Goal: Task Accomplishment & Management: Complete application form

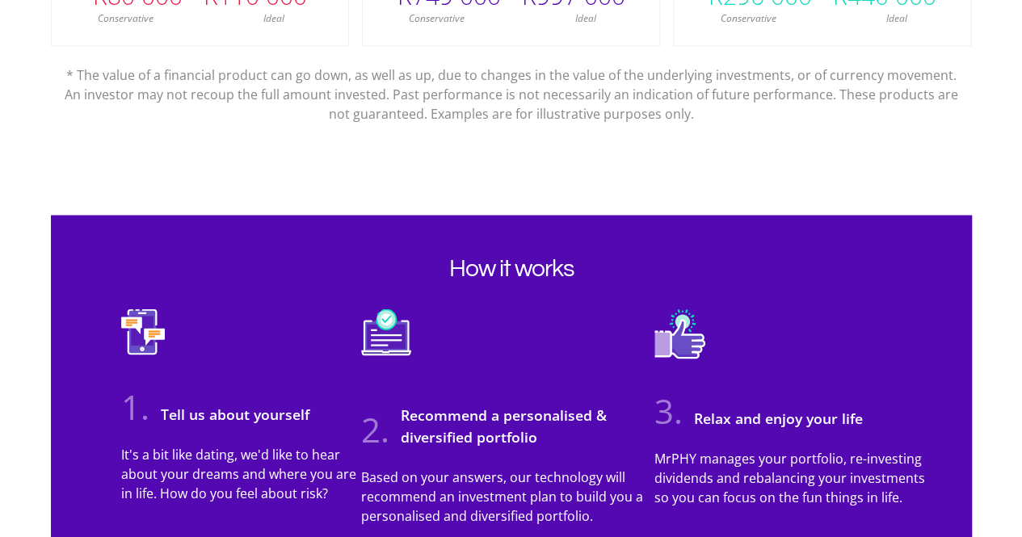
scroll to position [969, 0]
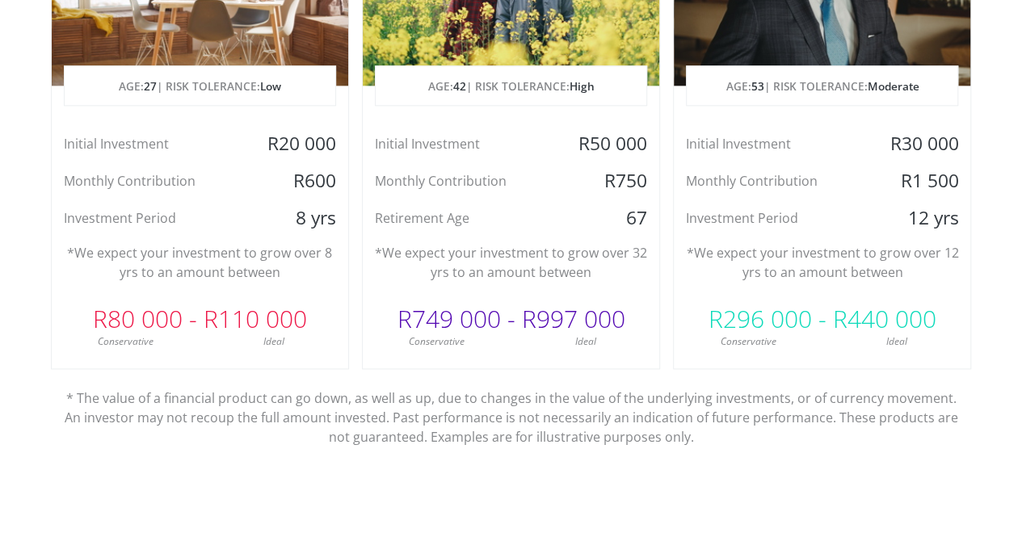
click at [784, 272] on p "*We expect your investment to grow over 12 yrs to an amount between" at bounding box center [822, 262] width 272 height 39
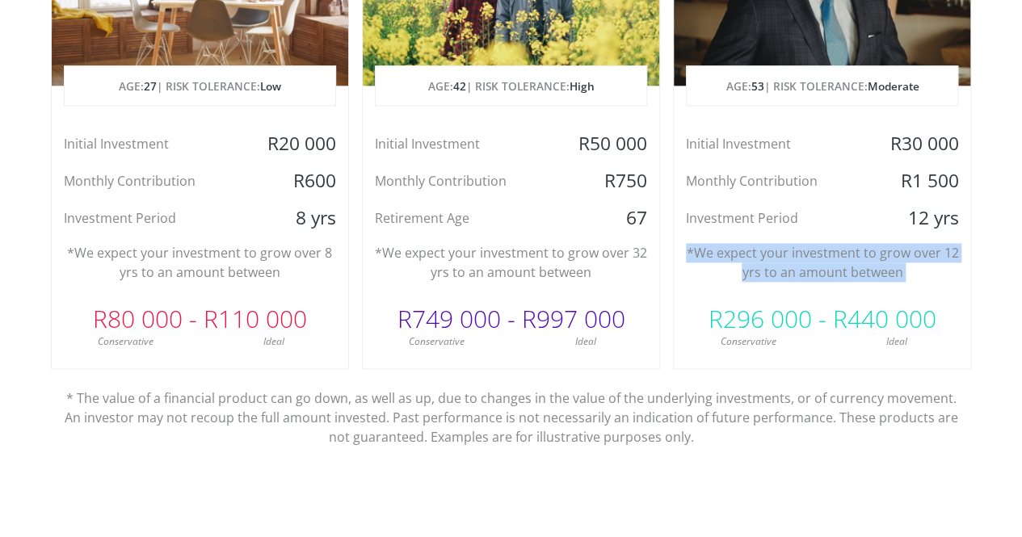
click at [784, 272] on p "*We expect your investment to grow over 12 yrs to an amount between" at bounding box center [822, 262] width 272 height 39
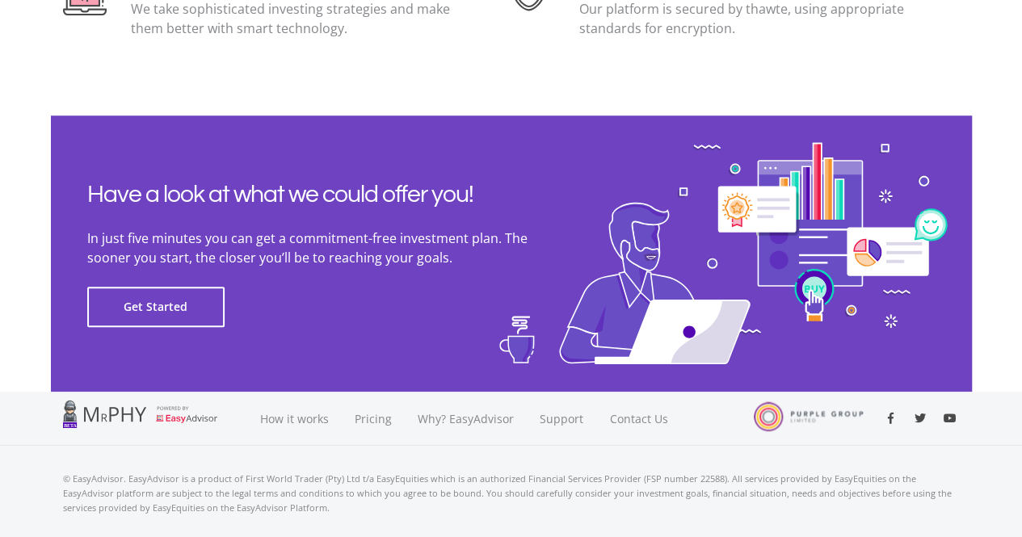
scroll to position [3711, 0]
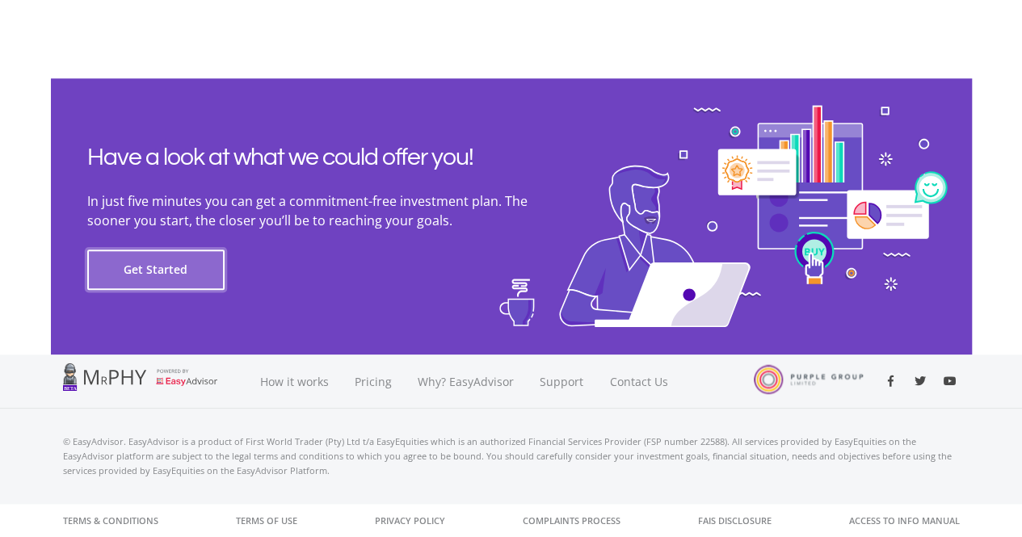
click at [145, 274] on button "Get Started" at bounding box center [155, 270] width 137 height 40
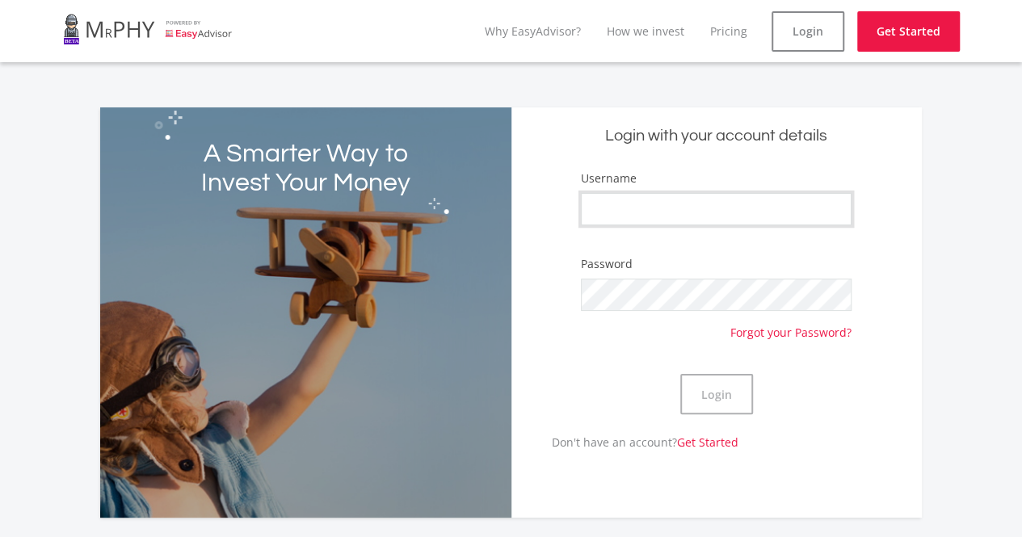
click at [667, 216] on input "Username" at bounding box center [716, 209] width 271 height 32
click at [704, 213] on input "GabrielleMorganK" at bounding box center [716, 209] width 271 height 32
type input "GabrielleMorgan"
click at [714, 387] on button "Login" at bounding box center [716, 394] width 73 height 40
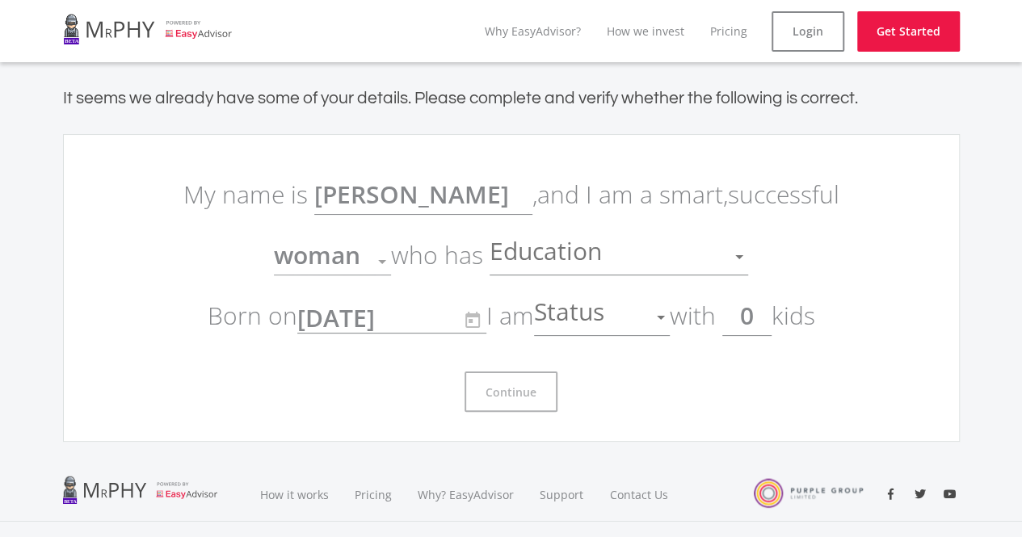
click at [602, 158] on ee-get-started-form "My name is Gabrielle , and I am a smart, successful woman Gender who has Educat…" at bounding box center [511, 288] width 897 height 308
click at [349, 251] on span "woman" at bounding box center [317, 254] width 86 height 33
click at [559, 252] on span "Education" at bounding box center [548, 257] width 116 height 31
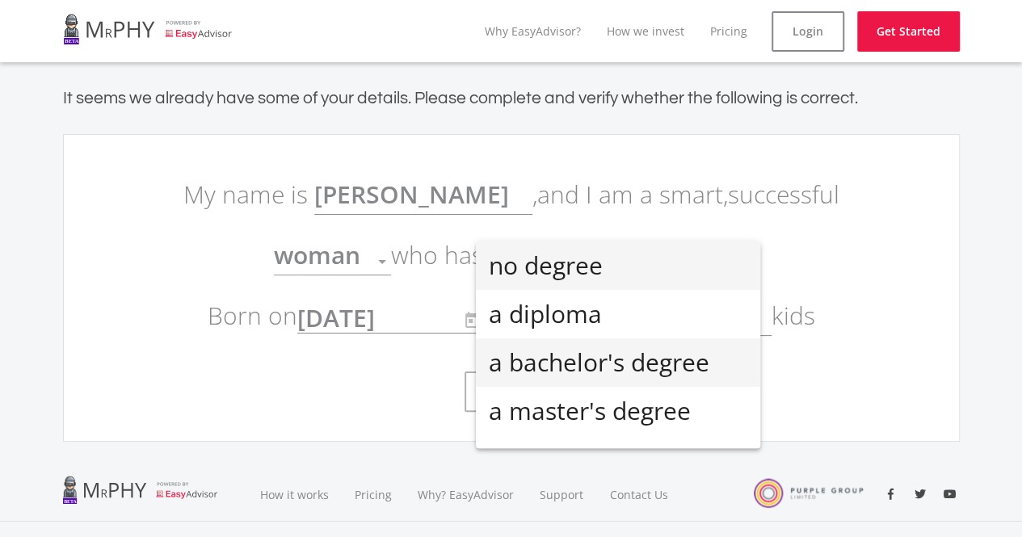
scroll to position [36, 0]
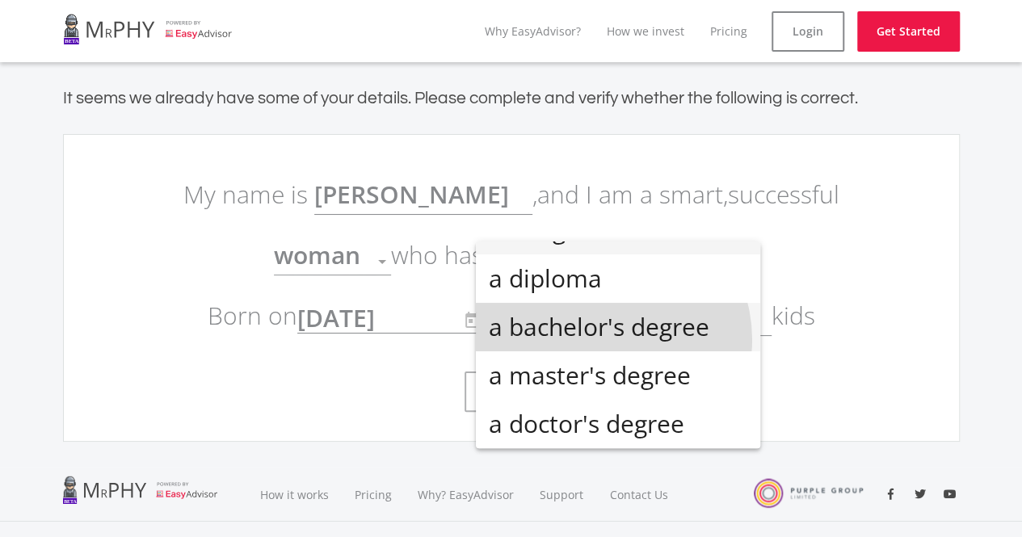
click at [607, 339] on span "a bachelor's degree" at bounding box center [618, 327] width 259 height 48
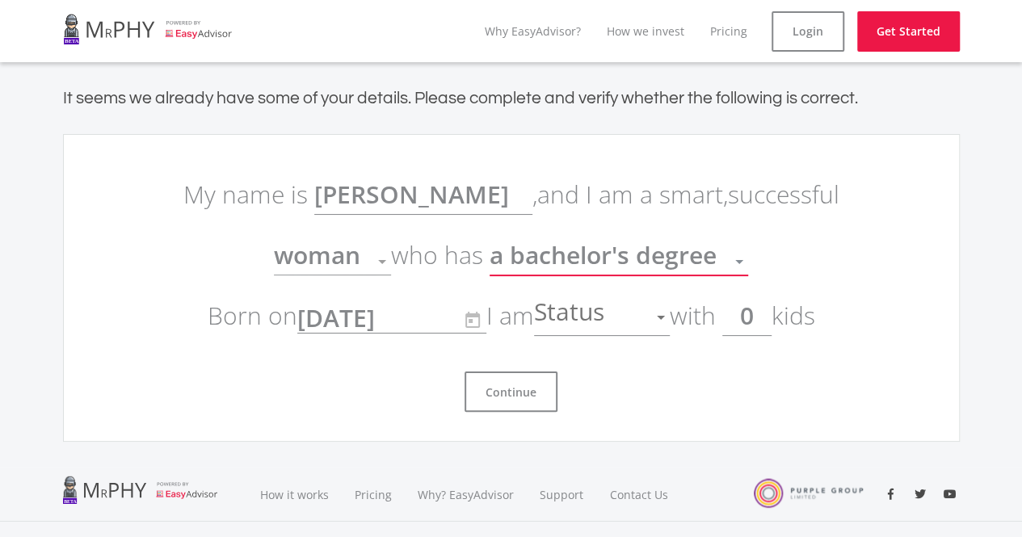
click at [333, 377] on div "Continue" at bounding box center [511, 385] width 679 height 53
click at [576, 312] on span "Status" at bounding box center [571, 317] width 74 height 31
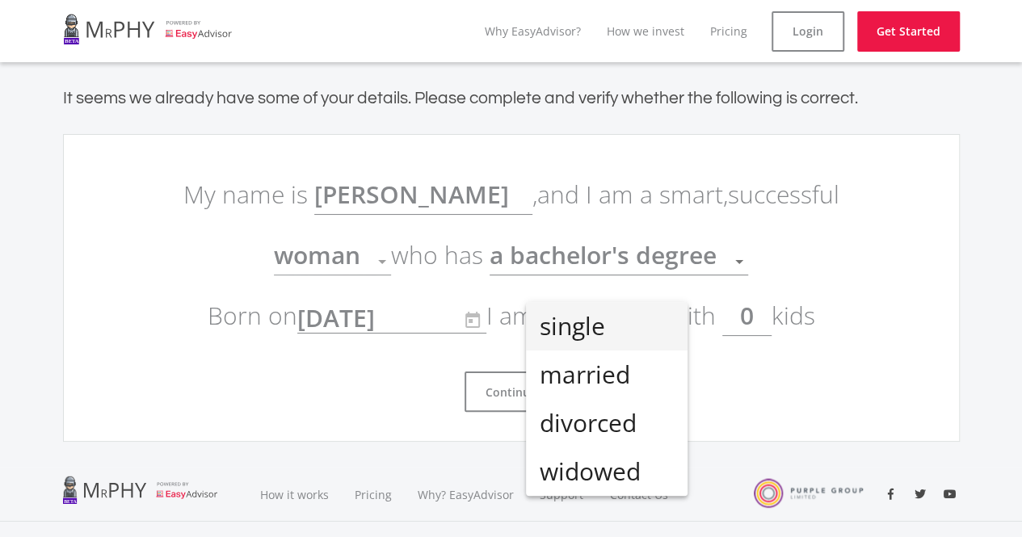
click at [598, 322] on span "single" at bounding box center [607, 326] width 136 height 48
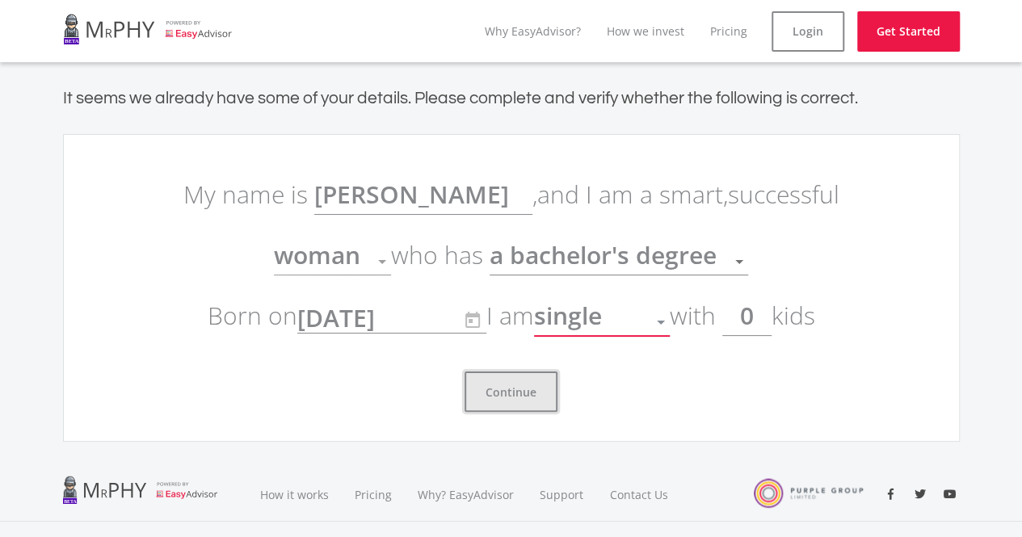
click at [525, 388] on button "Continue" at bounding box center [510, 392] width 93 height 40
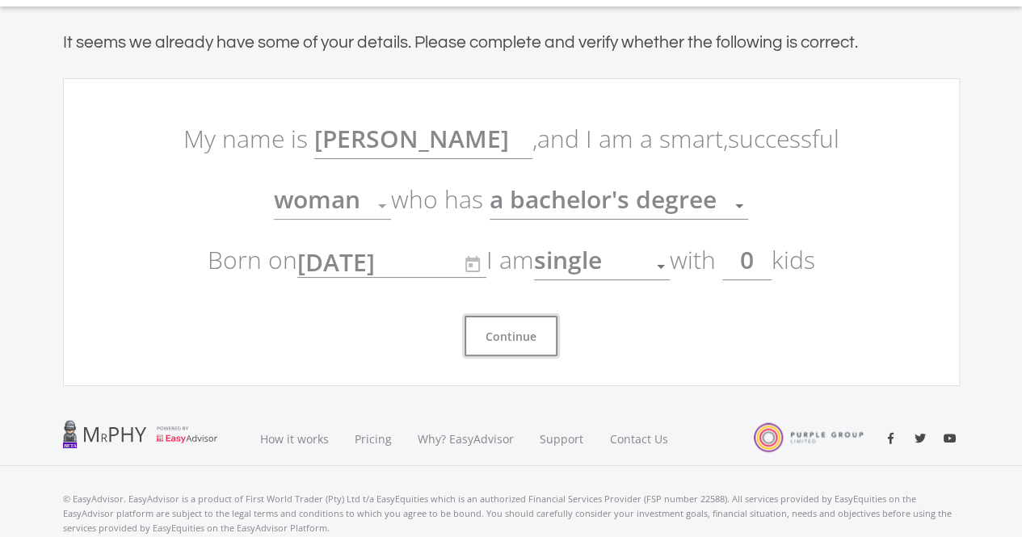
scroll to position [81, 0]
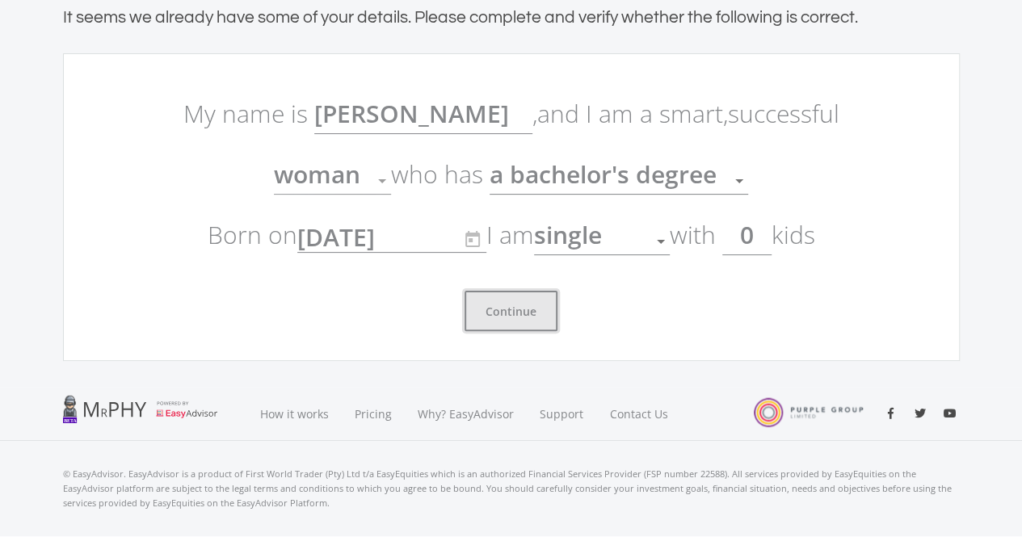
click at [514, 322] on button "Continue" at bounding box center [510, 311] width 93 height 40
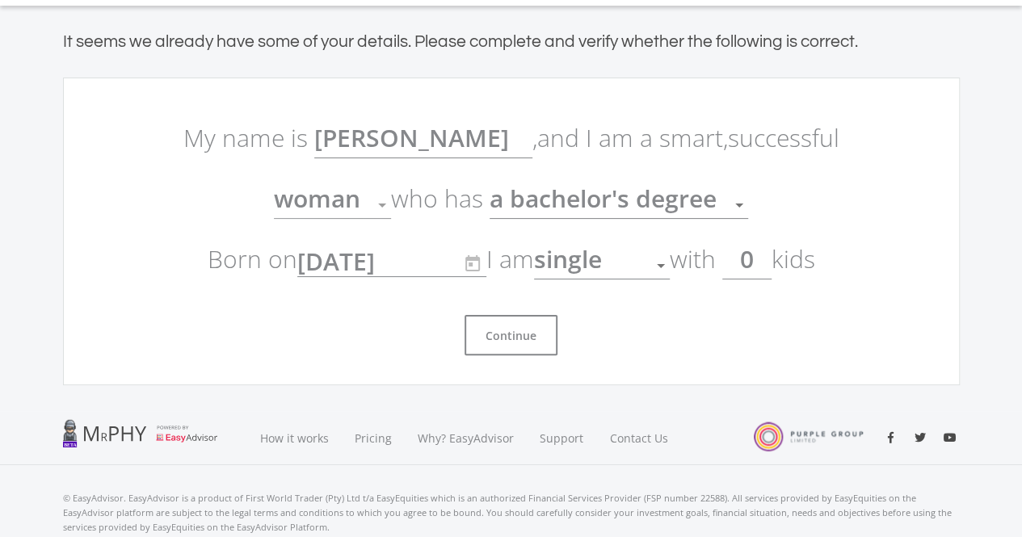
scroll to position [32, 0]
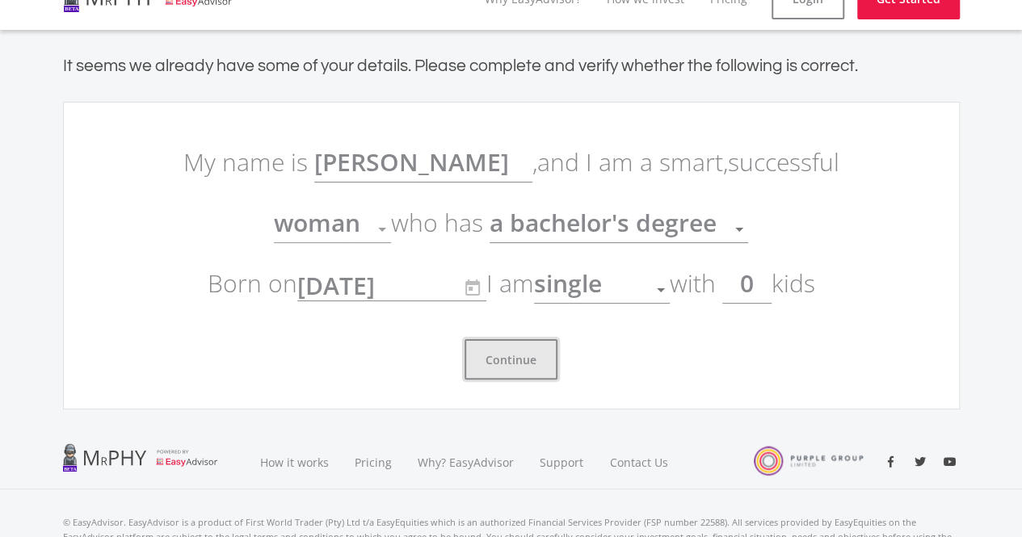
click at [511, 367] on button "Continue" at bounding box center [510, 359] width 93 height 40
click at [561, 293] on span "single" at bounding box center [568, 283] width 68 height 33
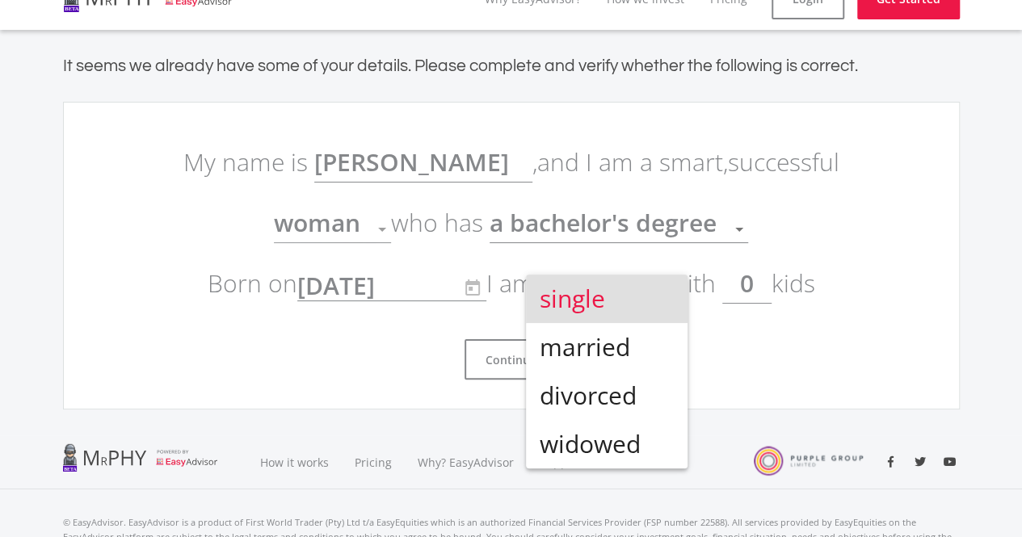
click at [432, 296] on div at bounding box center [511, 268] width 1022 height 537
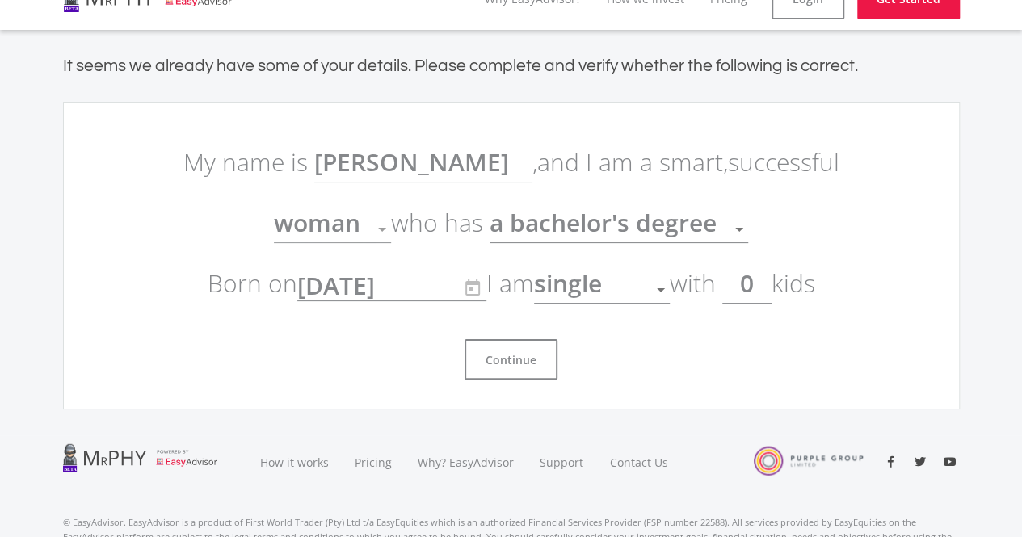
click at [451, 280] on div "2000/12/28 YYYY/MM/DD" at bounding box center [391, 286] width 189 height 40
click at [356, 218] on span "woman" at bounding box center [317, 222] width 86 height 33
click at [349, 229] on span "woman" at bounding box center [317, 222] width 86 height 33
click at [368, 128] on ee-get-started-form "My name is Gabrielle , and I am a smart, successful woman Gender who has a bach…" at bounding box center [511, 256] width 897 height 308
click at [347, 182] on p "My name is Gabrielle , and I am a smart, successful woman Gender who has a bach…" at bounding box center [511, 223] width 679 height 182
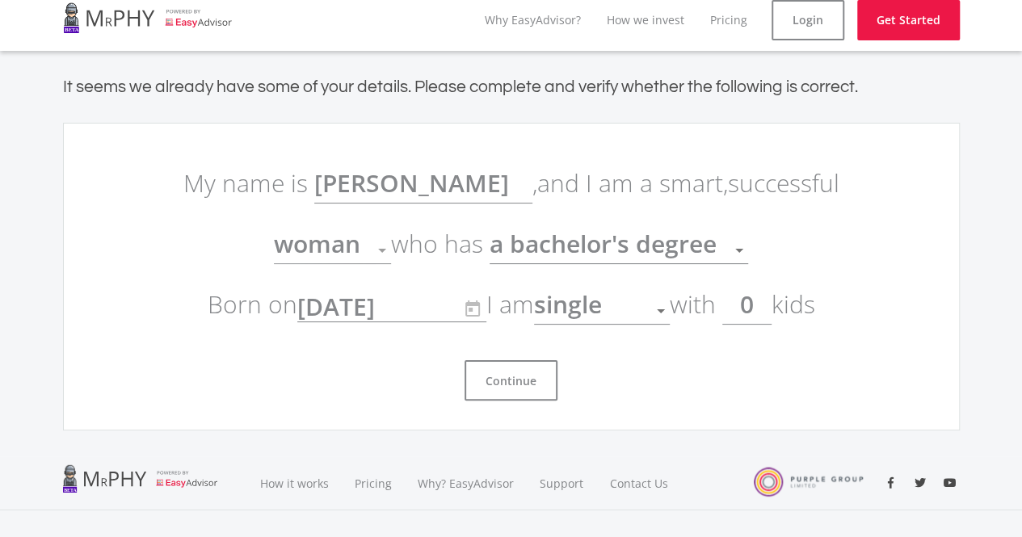
scroll to position [0, 0]
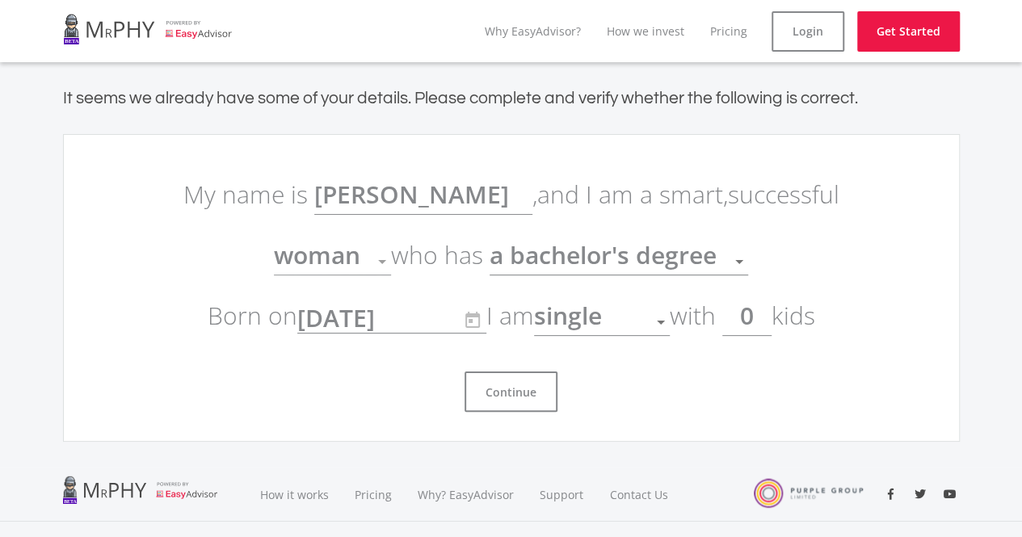
drag, startPoint x: 788, startPoint y: 334, endPoint x: 760, endPoint y: 311, distance: 36.7
click at [786, 334] on p "My name is Gabrielle , and I am a smart, successful woman Gender who has a bach…" at bounding box center [511, 255] width 679 height 182
click at [760, 311] on input "0" at bounding box center [746, 316] width 49 height 40
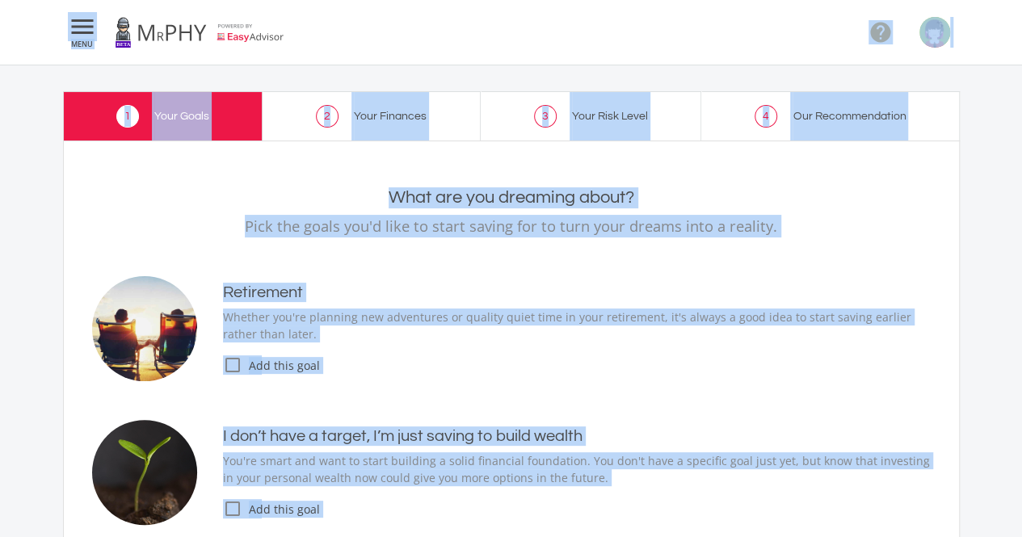
click at [973, 142] on ee-setup-page "1 Your Goals 2 Your Finances 3 Your Risk Level 4 Our Recommendation Your Goals …" at bounding box center [511, 494] width 1022 height 859
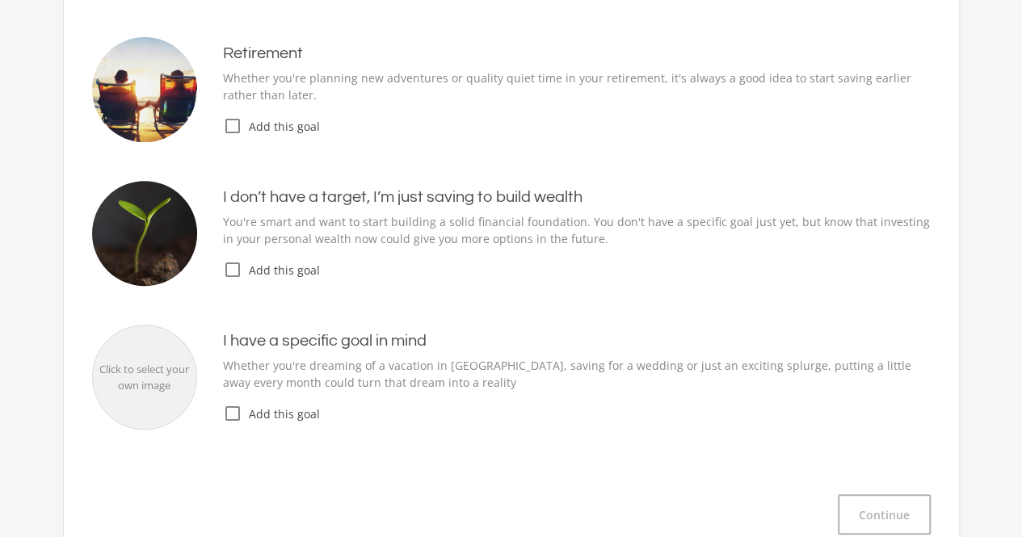
scroll to position [242, 0]
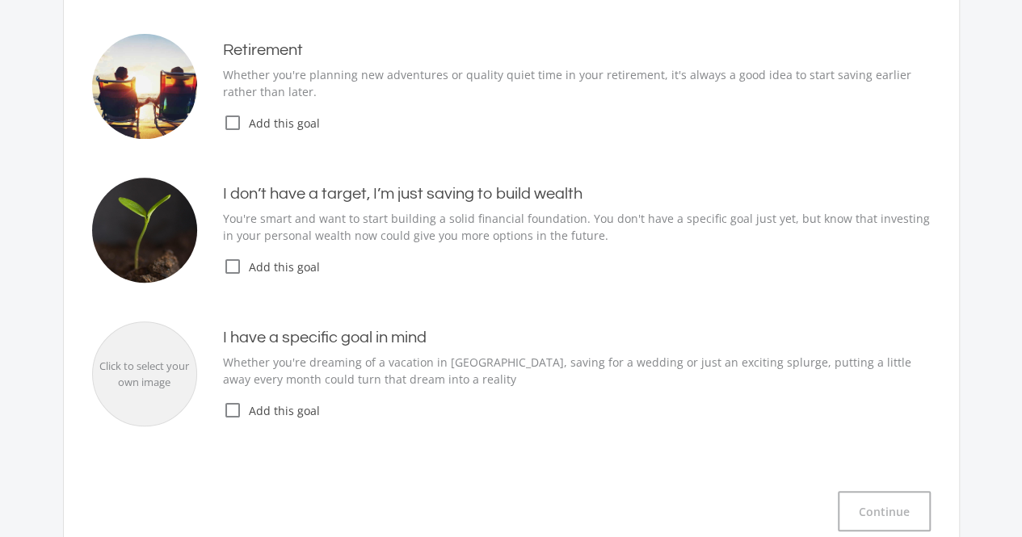
click at [231, 263] on icon "check_box_outline_blank" at bounding box center [232, 266] width 19 height 19
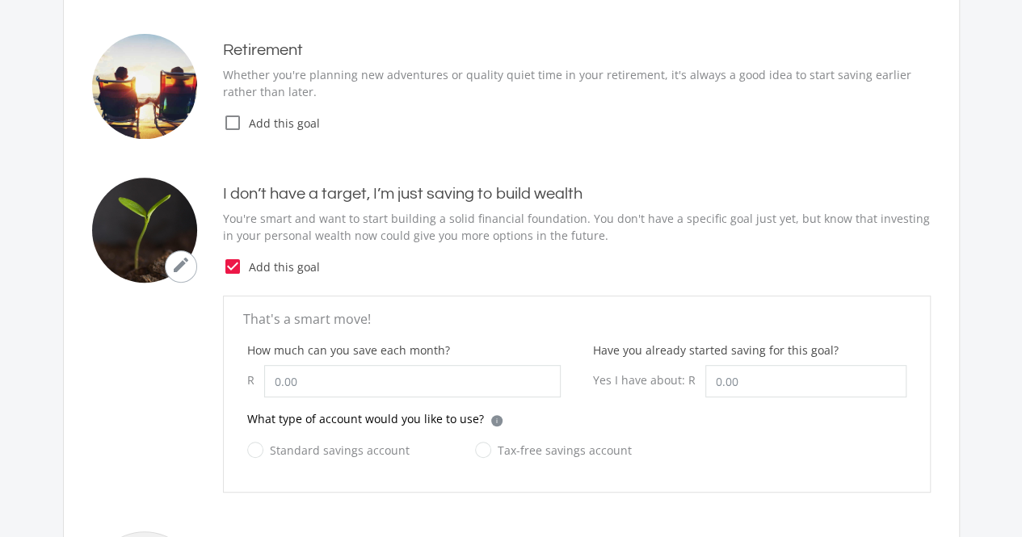
scroll to position [404, 0]
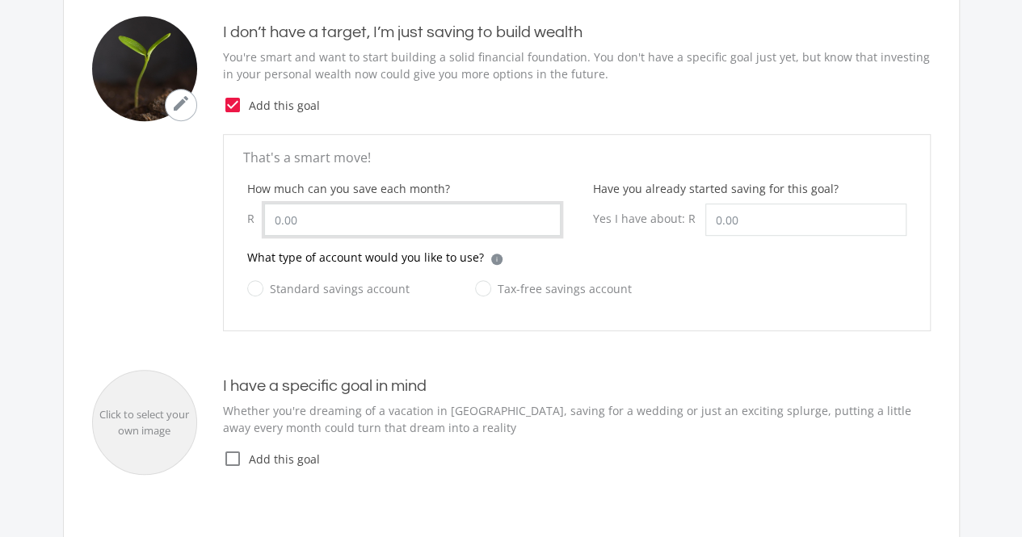
click at [361, 226] on input "How much can you save each month?" at bounding box center [412, 220] width 296 height 32
type input "7,000.00"
click at [397, 314] on div "Standard savings account Tax-free savings account" at bounding box center [576, 298] width 659 height 39
click at [358, 293] on label "Standard savings account" at bounding box center [328, 289] width 162 height 20
click at [358, 293] on input "Standard savings account" at bounding box center [312, 298] width 162 height 32
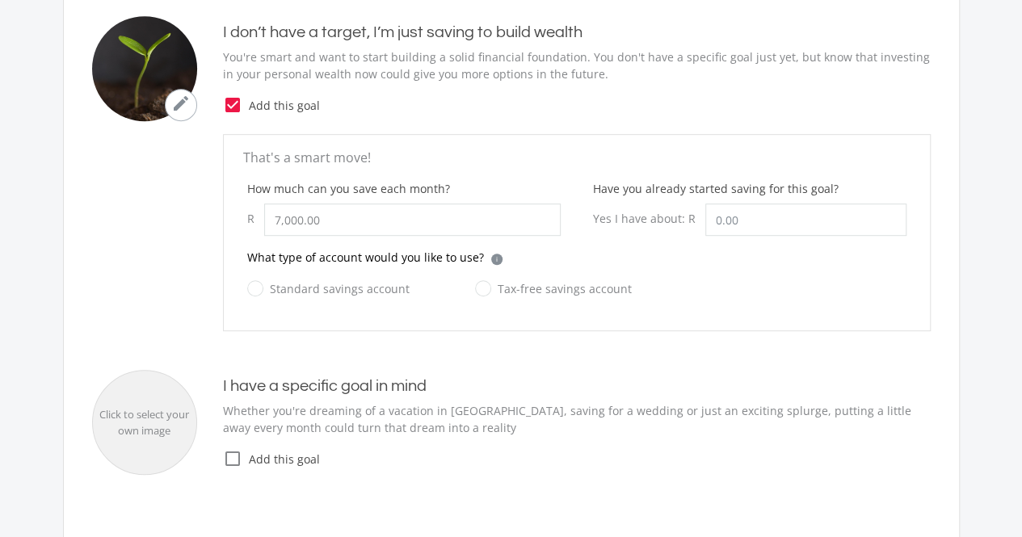
radio input "true"
click at [490, 296] on label "Tax-free savings account" at bounding box center [553, 289] width 157 height 20
click at [490, 296] on input "Tax-free savings account" at bounding box center [537, 298] width 157 height 32
radio input "true"
click at [364, 290] on label "Standard savings account" at bounding box center [328, 289] width 162 height 20
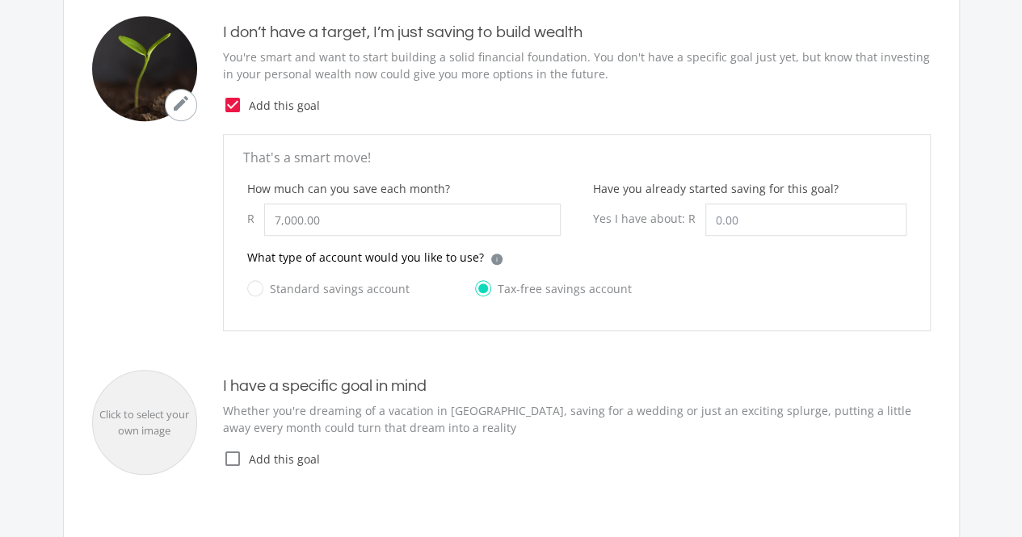
click at [364, 290] on input "Standard savings account" at bounding box center [312, 298] width 162 height 32
radio input "true"
radio input "false"
click at [746, 253] on div "What type of account would you like to use? i Which account type should I choos…" at bounding box center [576, 264] width 659 height 30
click at [755, 204] on input "Have you already started saving for this goal?" at bounding box center [805, 220] width 201 height 32
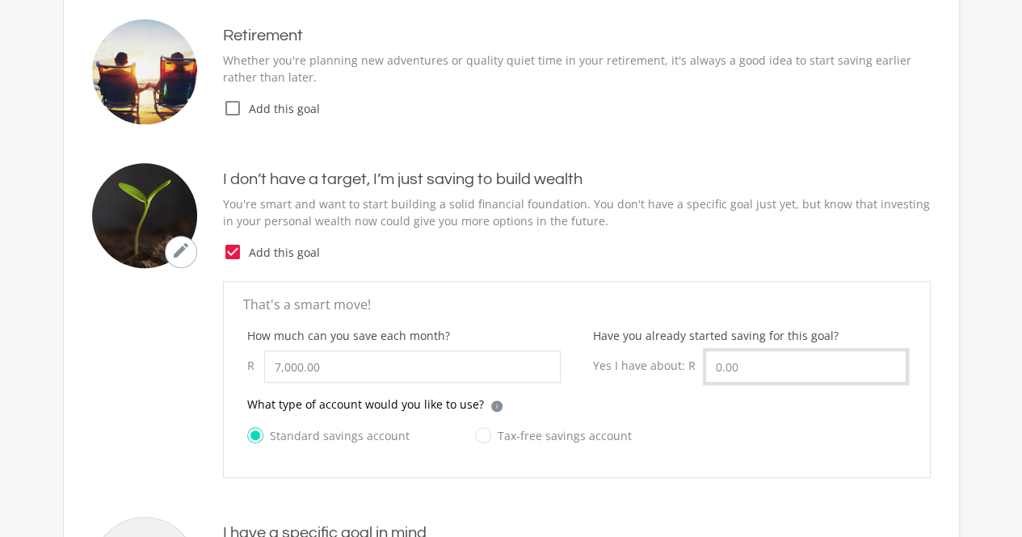
scroll to position [162, 0]
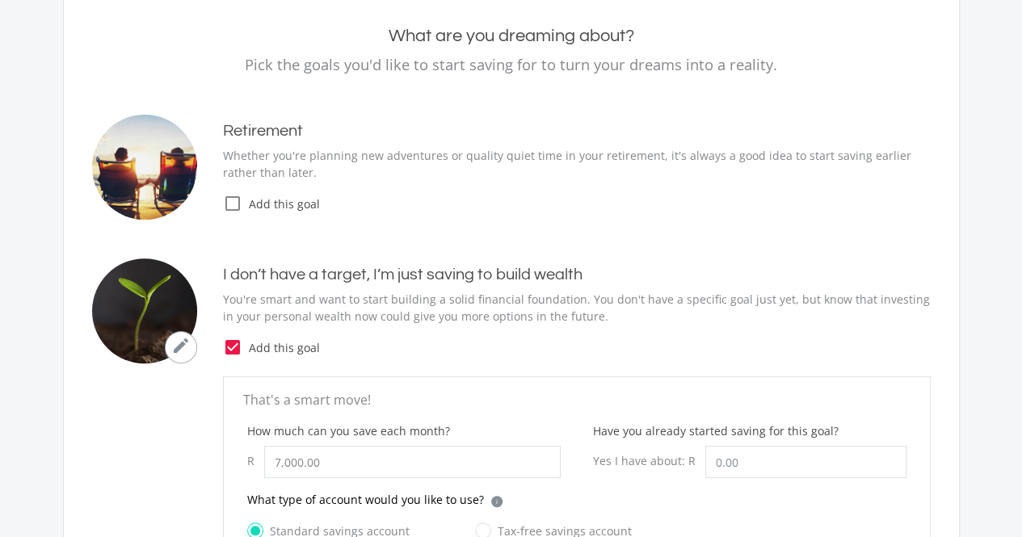
click at [554, 245] on ee-goals-selection "What are you dreaming about? Pick the goals you'd like to start saving for to t…" at bounding box center [511, 424] width 839 height 797
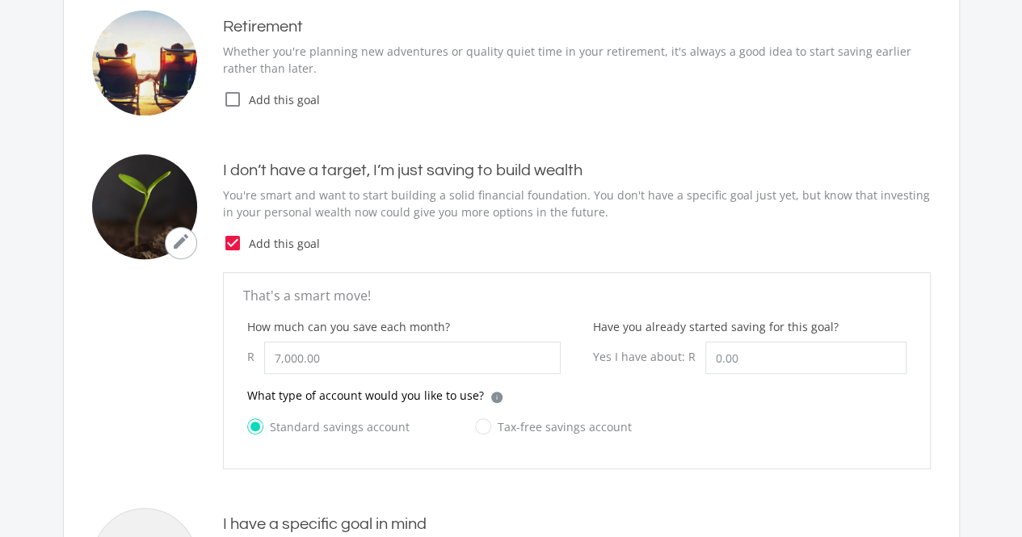
scroll to position [323, 0]
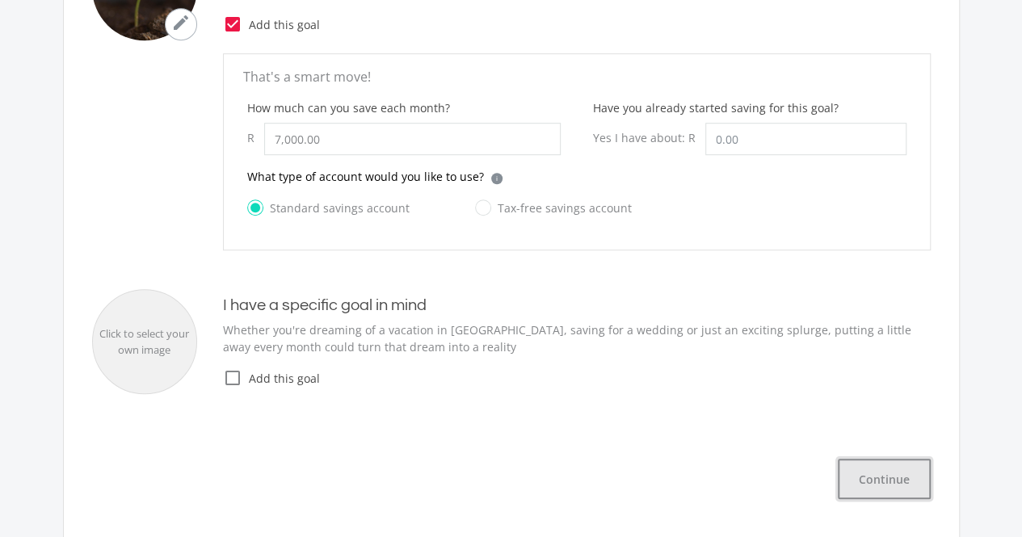
click at [908, 481] on button "Continue" at bounding box center [884, 479] width 93 height 40
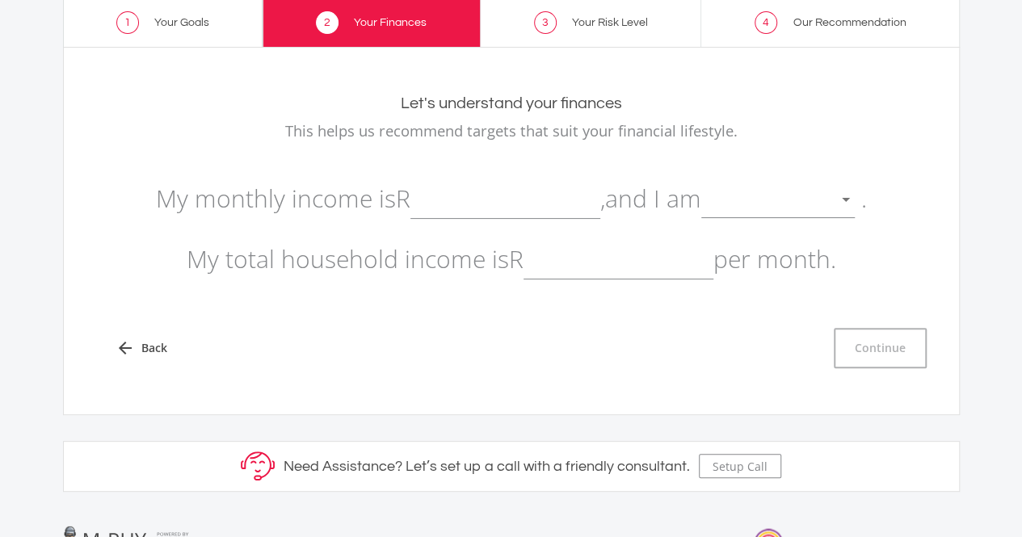
click at [478, 195] on input "text" at bounding box center [505, 199] width 190 height 40
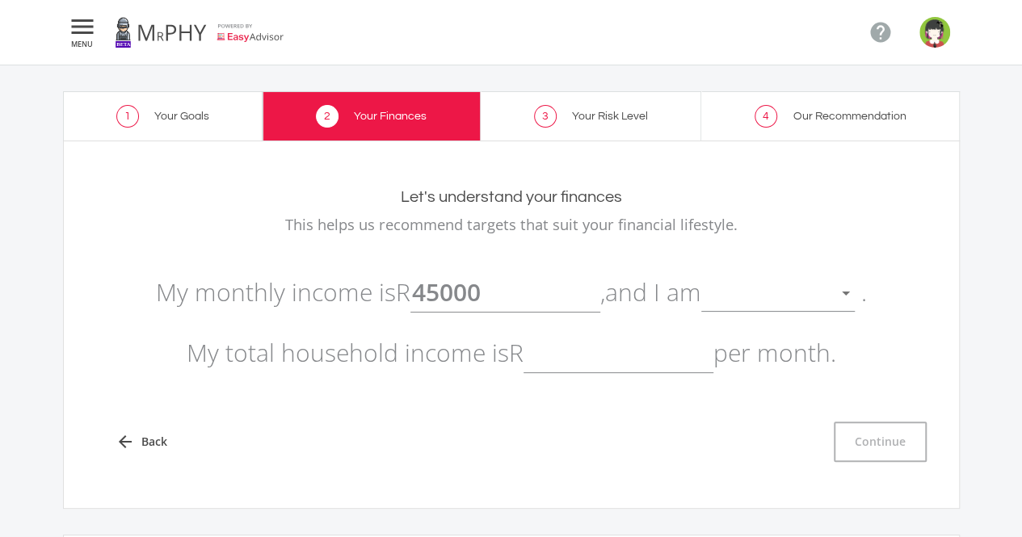
type input "45,000.00"
click at [812, 301] on div at bounding box center [765, 294] width 129 height 31
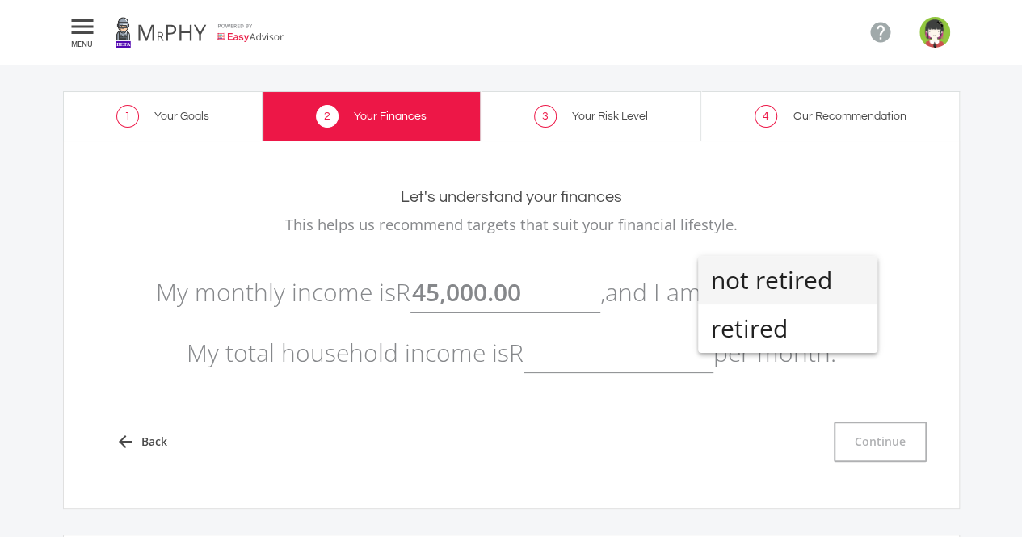
click at [811, 278] on span "not retired" at bounding box center [787, 280] width 153 height 48
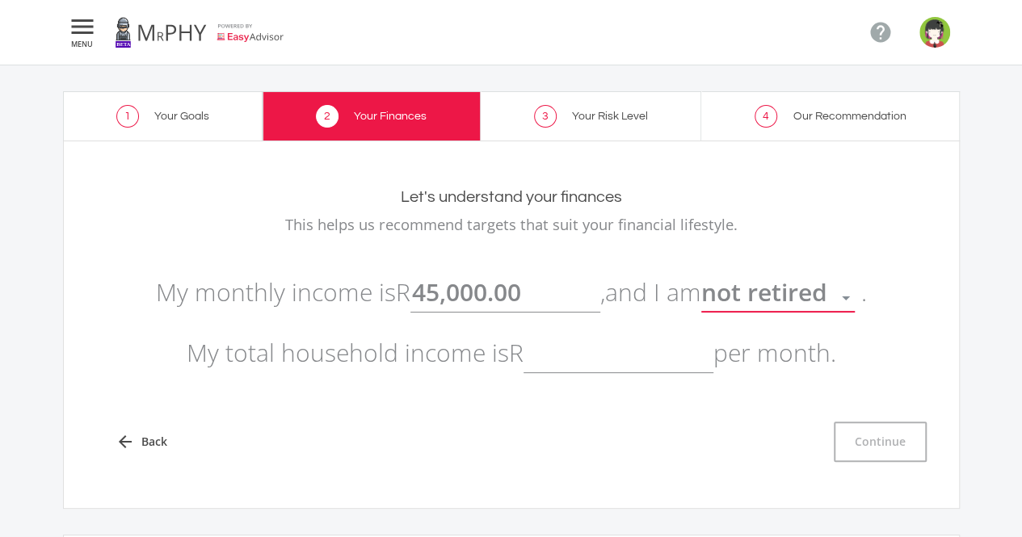
click at [635, 376] on p "My monthly income is R 45,000.00 , and I am not retired . My total household in…" at bounding box center [511, 322] width 839 height 121
click at [612, 357] on input "text" at bounding box center [618, 353] width 190 height 40
type input "45,000.00"
click at [708, 464] on div "Let's understand your finances This helps us recommend targets that suit your f…" at bounding box center [511, 325] width 863 height 326
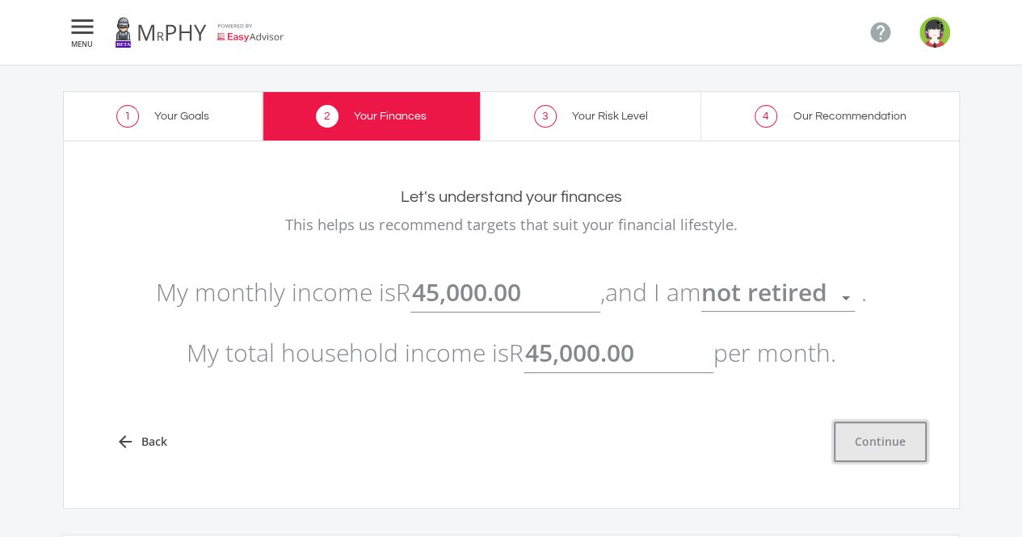
click at [868, 449] on button "Continue" at bounding box center [880, 442] width 93 height 40
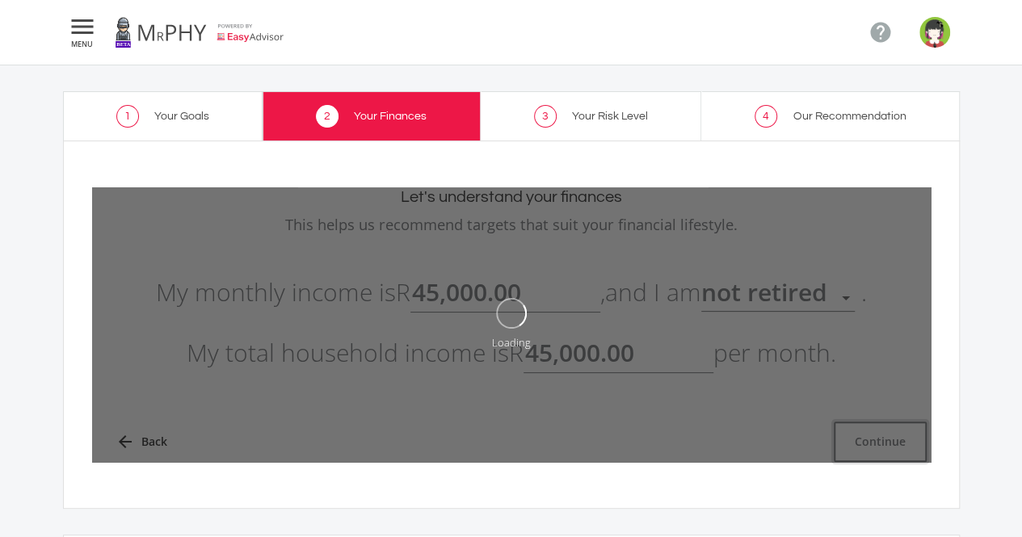
type input "45000"
type input "45,000.00"
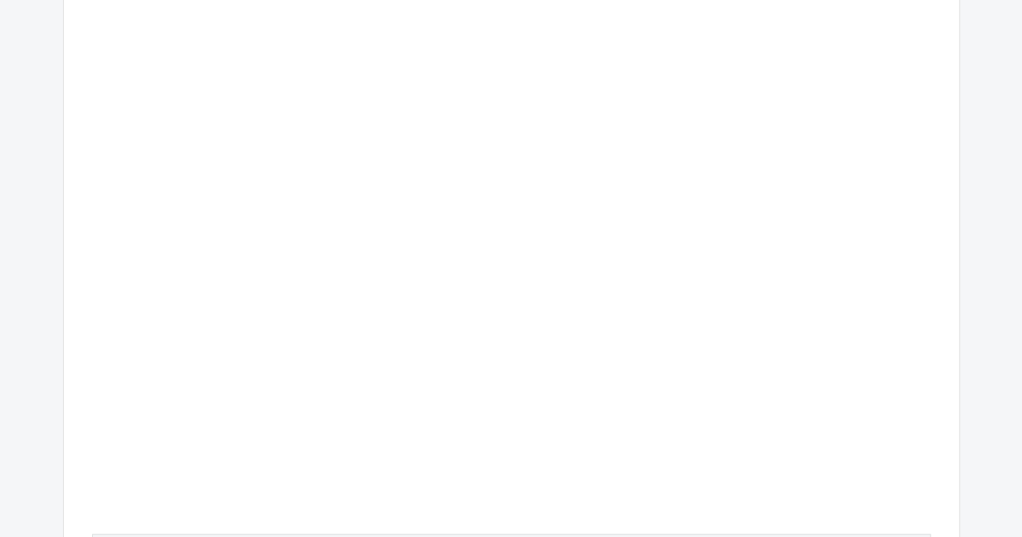
scroll to position [866, 0]
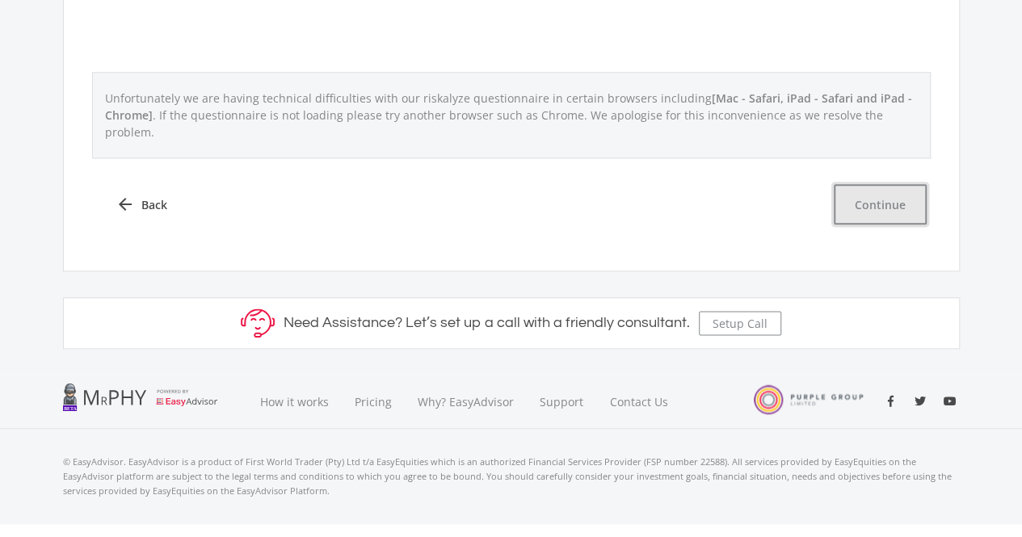
click at [858, 184] on button "Continue" at bounding box center [880, 204] width 93 height 40
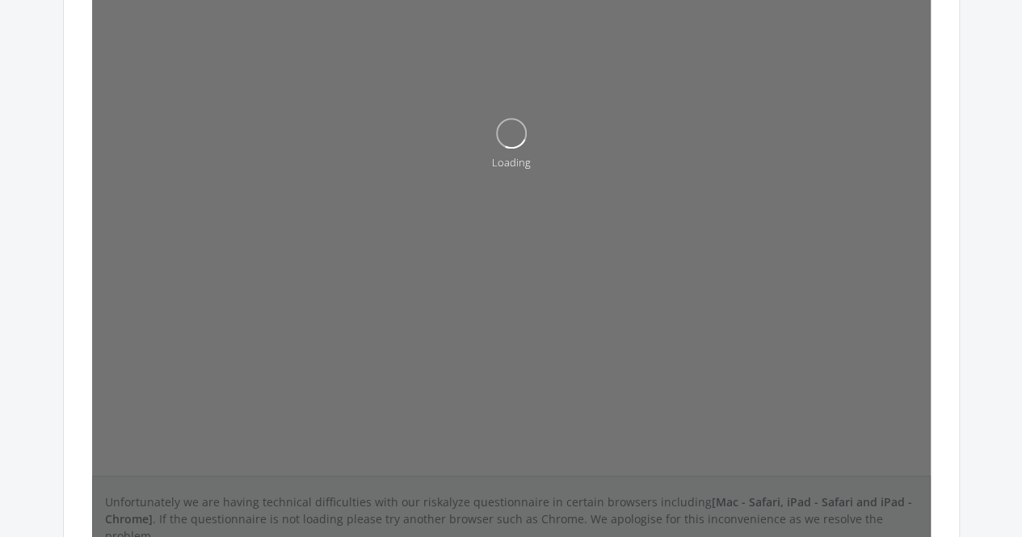
scroll to position [0, 0]
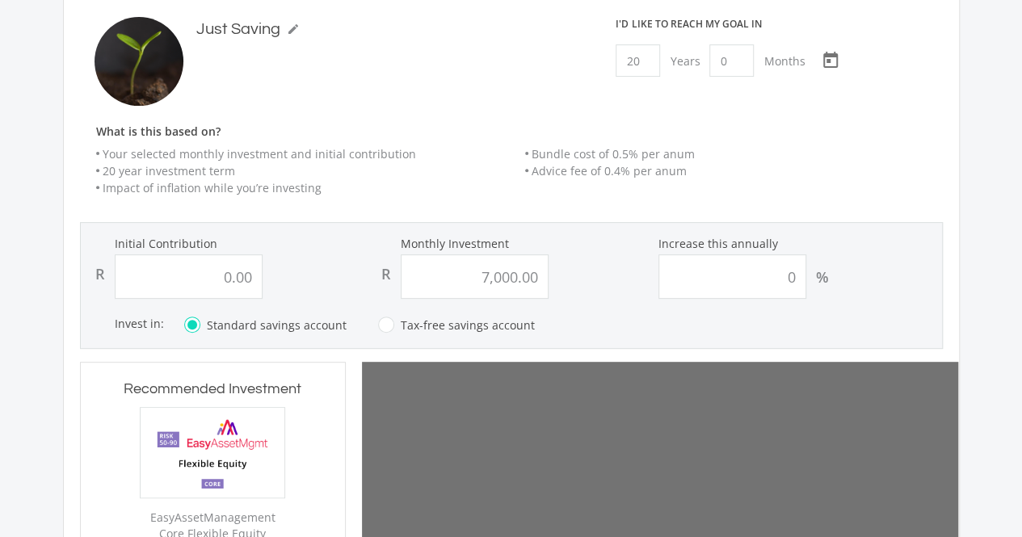
scroll to position [242, 0]
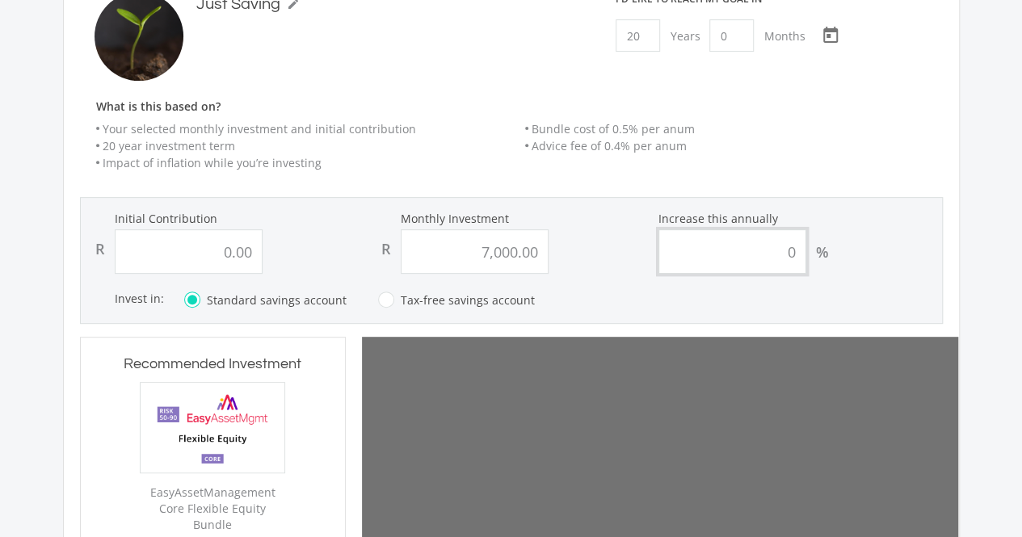
click at [721, 244] on input "0" at bounding box center [732, 251] width 148 height 44
type input "0"
type input "7000"
type input "0.00"
type input "7,000.00"
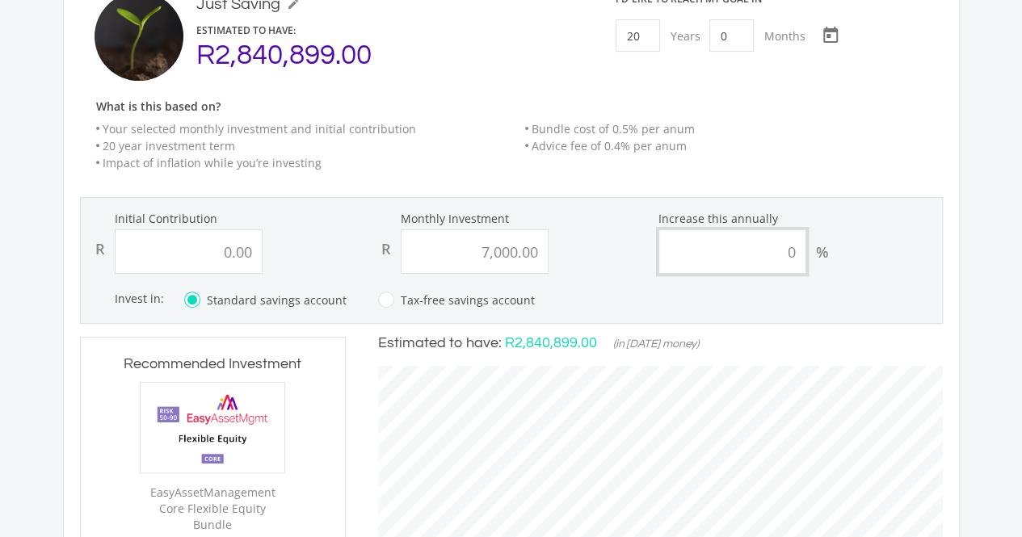
scroll to position [490, 596]
drag, startPoint x: 744, startPoint y: 244, endPoint x: 795, endPoint y: 238, distance: 51.2
click at [795, 238] on input "0" at bounding box center [732, 251] width 148 height 44
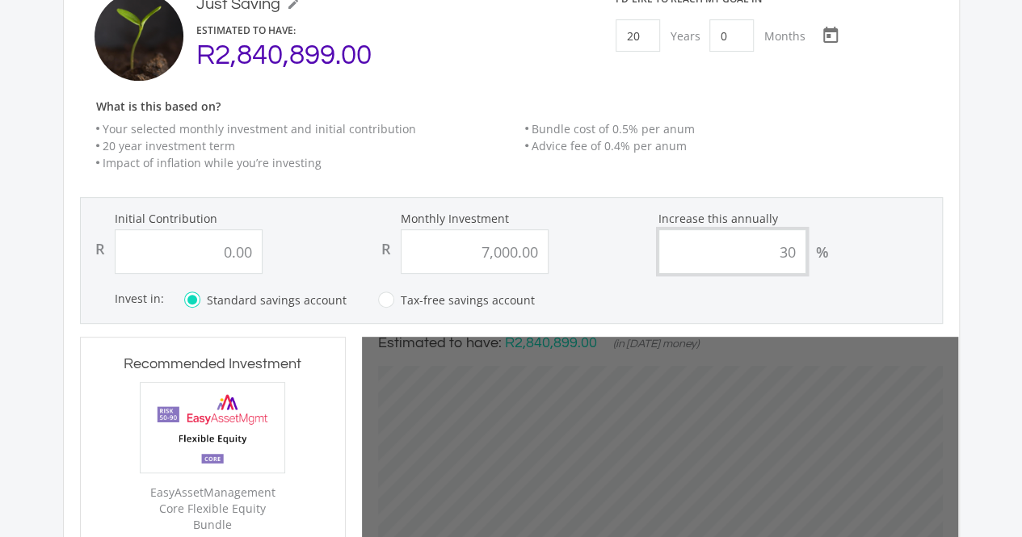
type input "30"
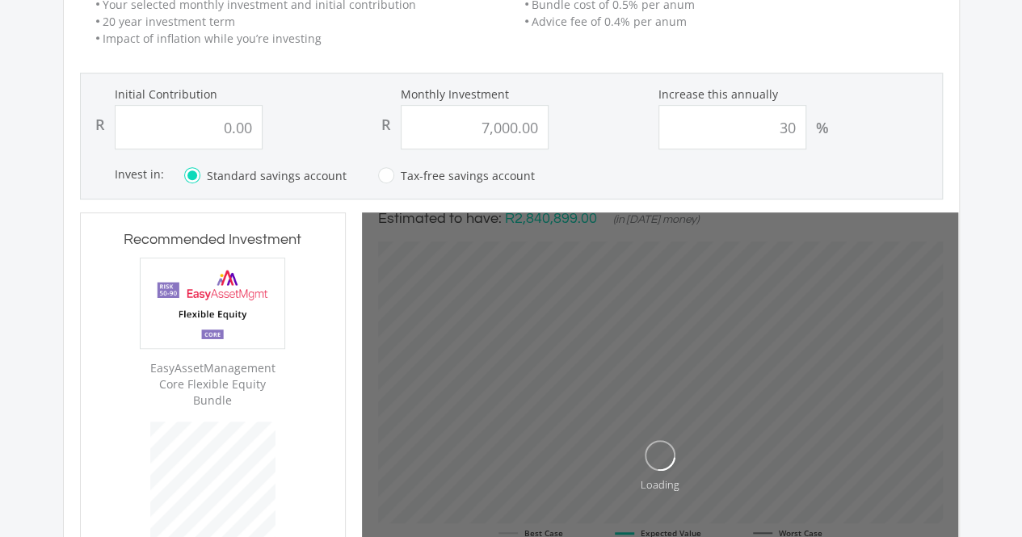
scroll to position [404, 0]
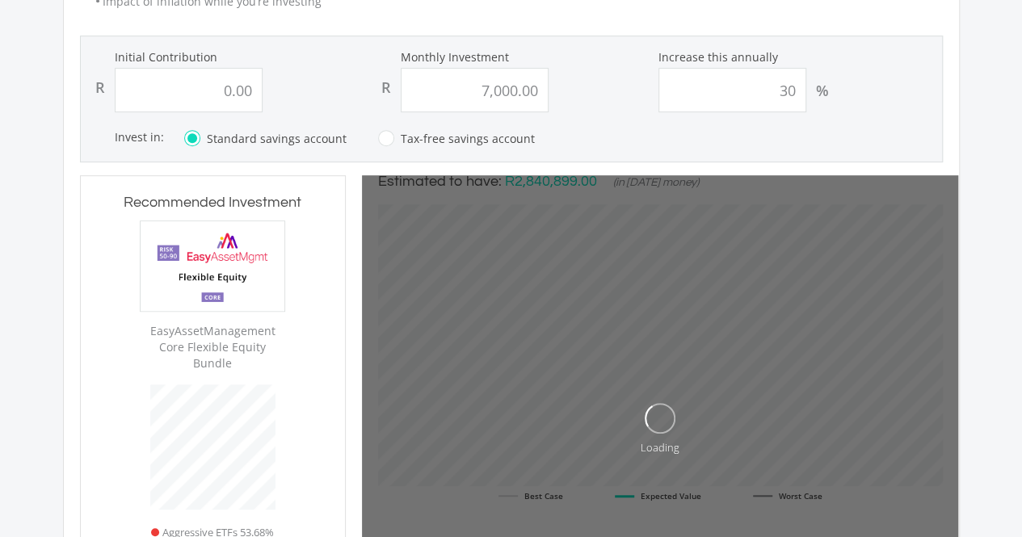
type input "0"
type input "7000"
type input "0.00"
type input "7,000.00"
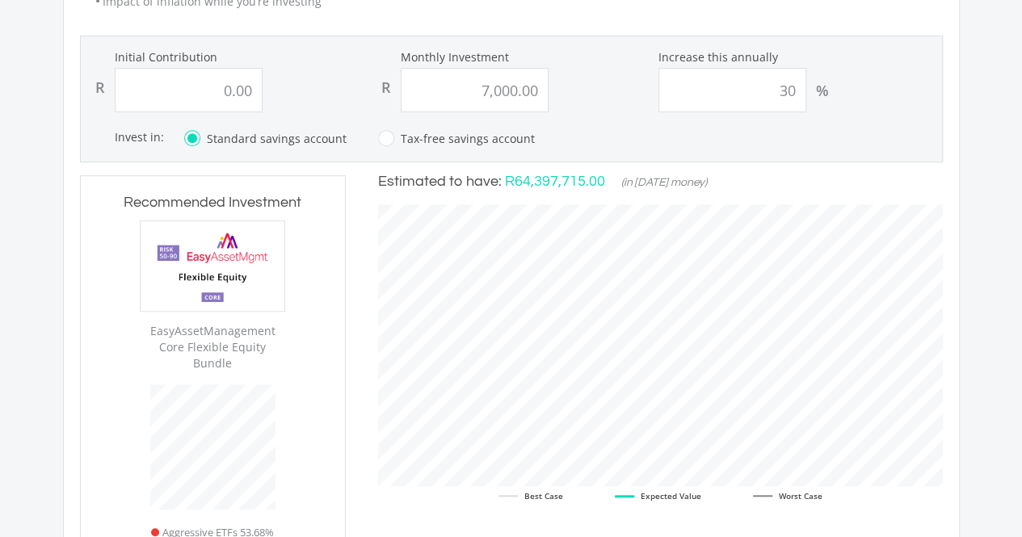
scroll to position [490, 596]
click at [239, 103] on input "0.00" at bounding box center [189, 90] width 148 height 44
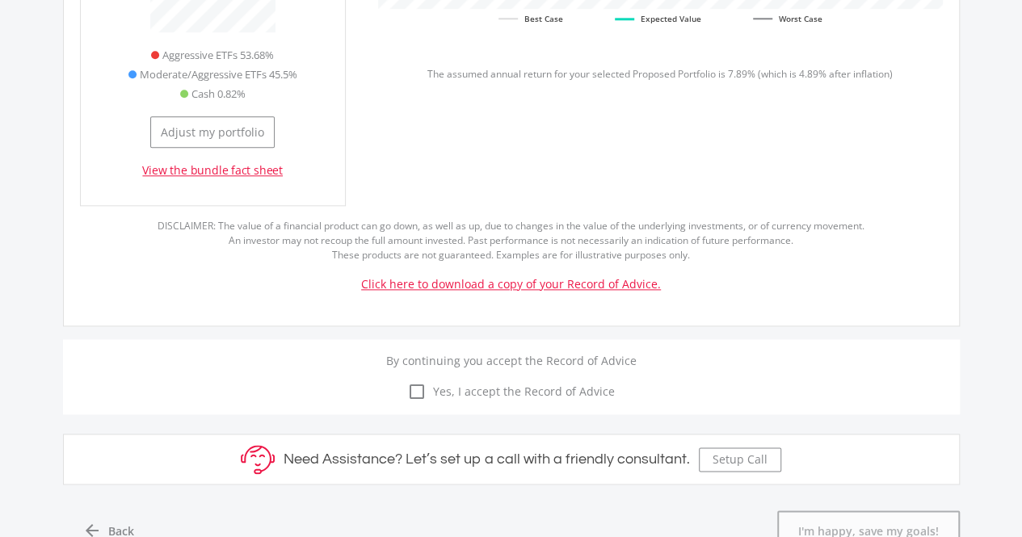
scroll to position [889, 0]
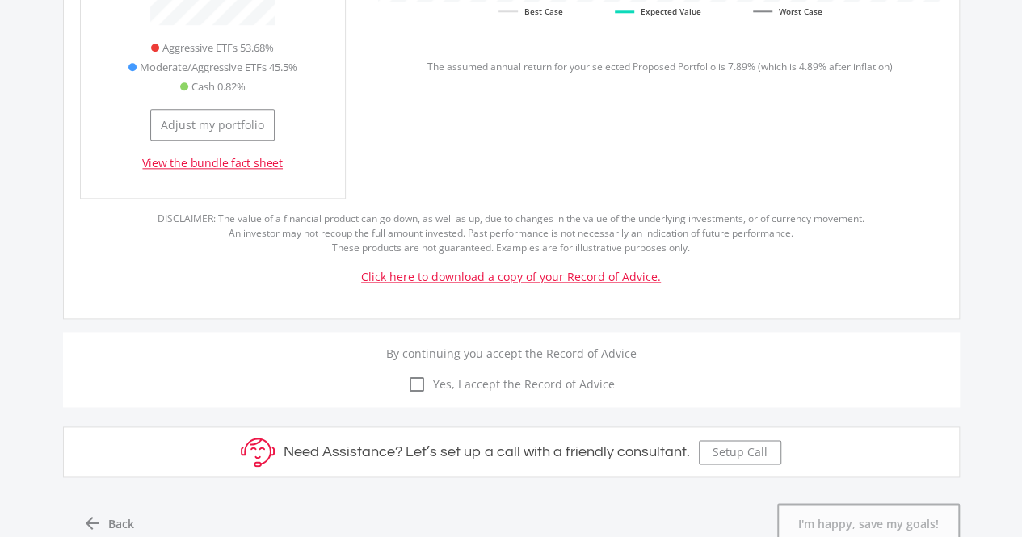
click at [511, 376] on span "Yes, I accept the Record of Advice" at bounding box center [521, 384] width 188 height 17
click at [511, 375] on input "check_box_outline_blank check_box Yes, I accept the Record of Advice" at bounding box center [511, 375] width 0 height 0
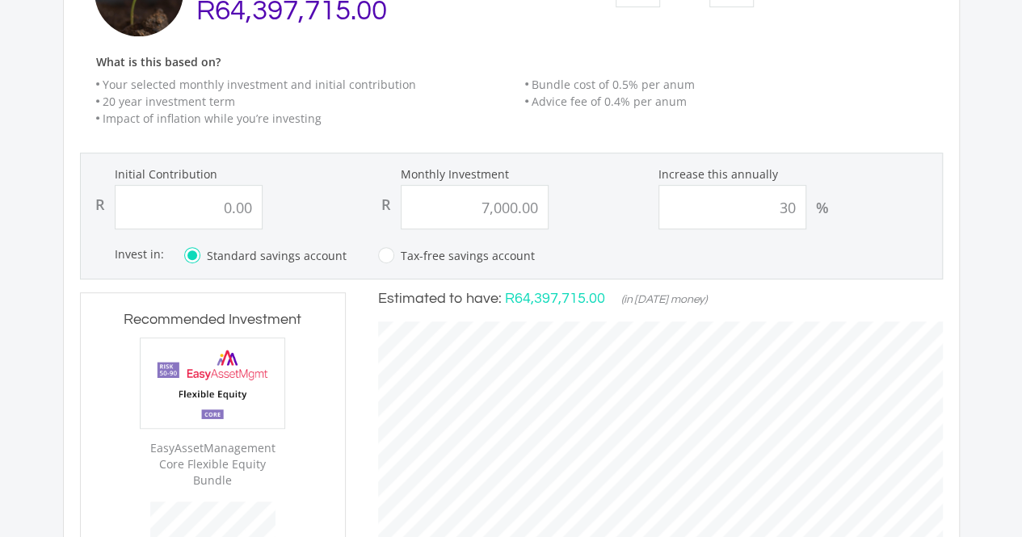
scroll to position [242, 0]
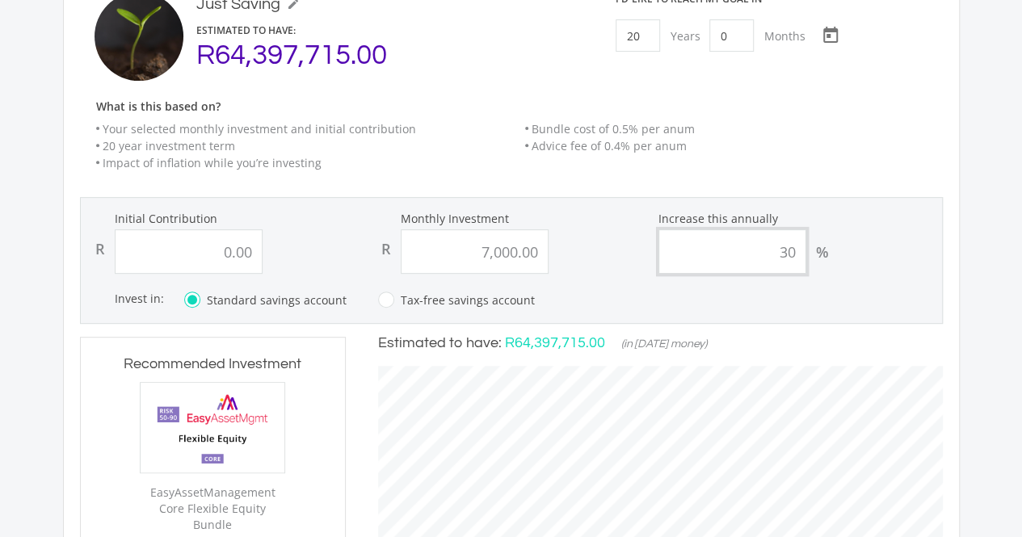
drag, startPoint x: 772, startPoint y: 253, endPoint x: 795, endPoint y: 254, distance: 22.7
click at [795, 254] on input "30" at bounding box center [732, 251] width 148 height 44
click at [672, 149] on li "Advice fee of 0.4% per anum" at bounding box center [734, 145] width 418 height 17
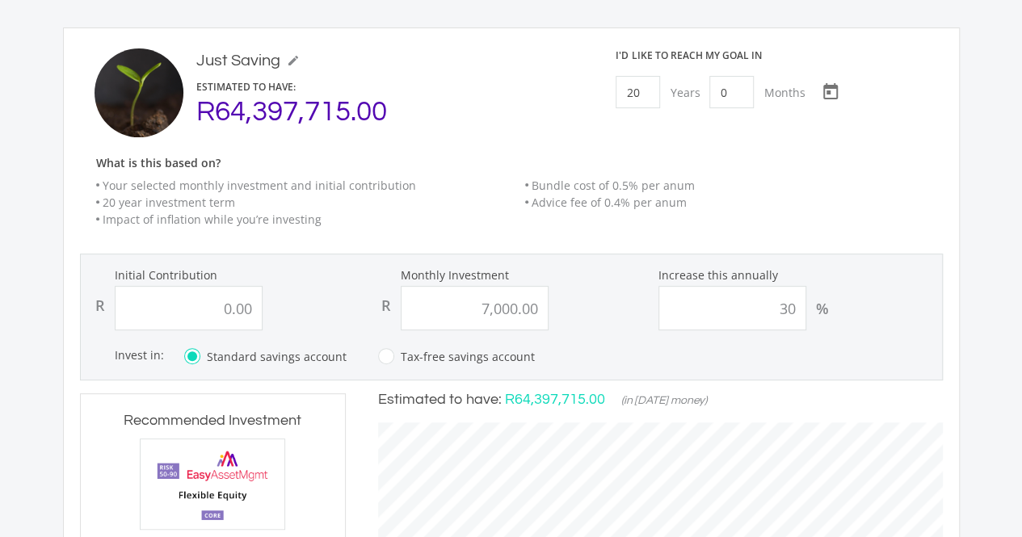
scroll to position [162, 0]
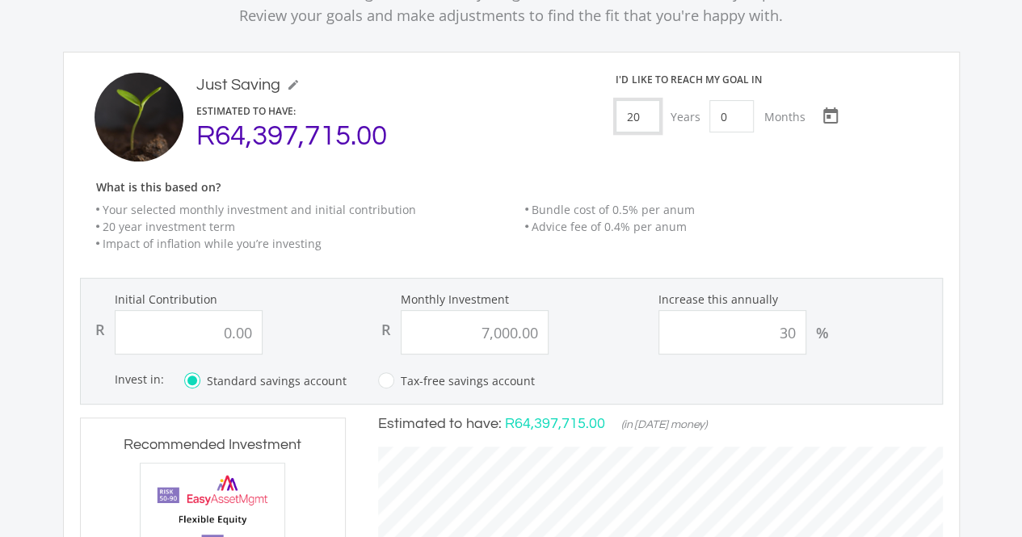
click at [640, 119] on input "20" at bounding box center [638, 116] width 44 height 32
click at [633, 115] on input "20" at bounding box center [638, 116] width 44 height 32
type input "10"
click at [727, 194] on div "What is this based on? Your selected monthly investment and initial contributio…" at bounding box center [519, 223] width 879 height 84
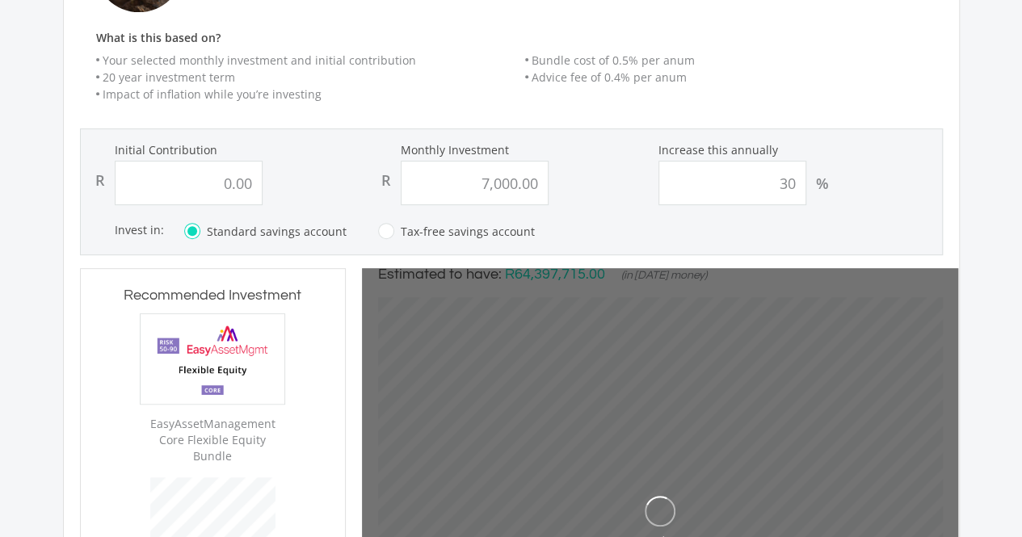
scroll to position [323, 0]
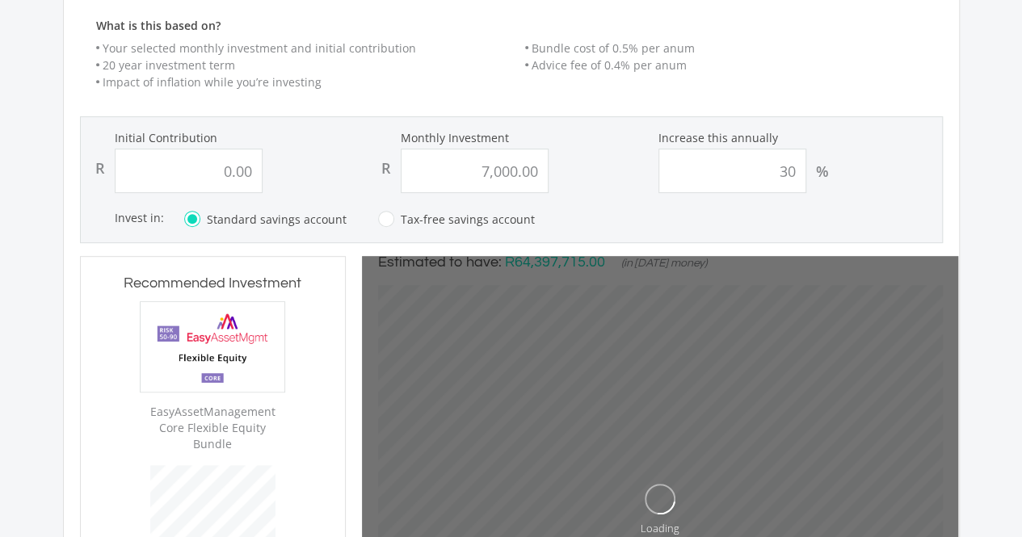
type input "0"
type input "7000"
type input "0.00"
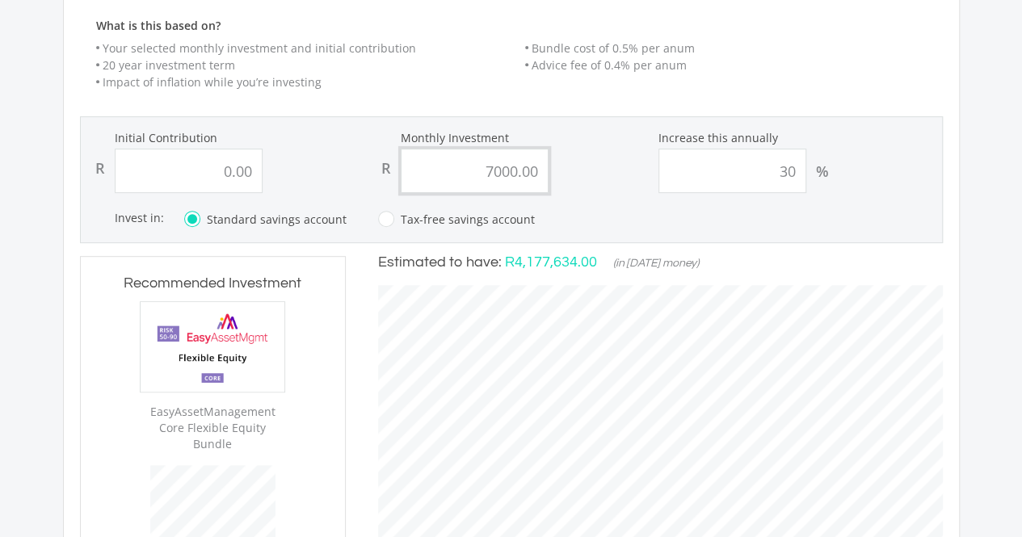
click at [488, 171] on input "7000.00" at bounding box center [475, 171] width 148 height 44
type input "8,000.00"
click at [578, 192] on form "Initial Contribution R 0.00 Monthly Investment R 8,000.00 Increase this annuall…" at bounding box center [511, 179] width 863 height 127
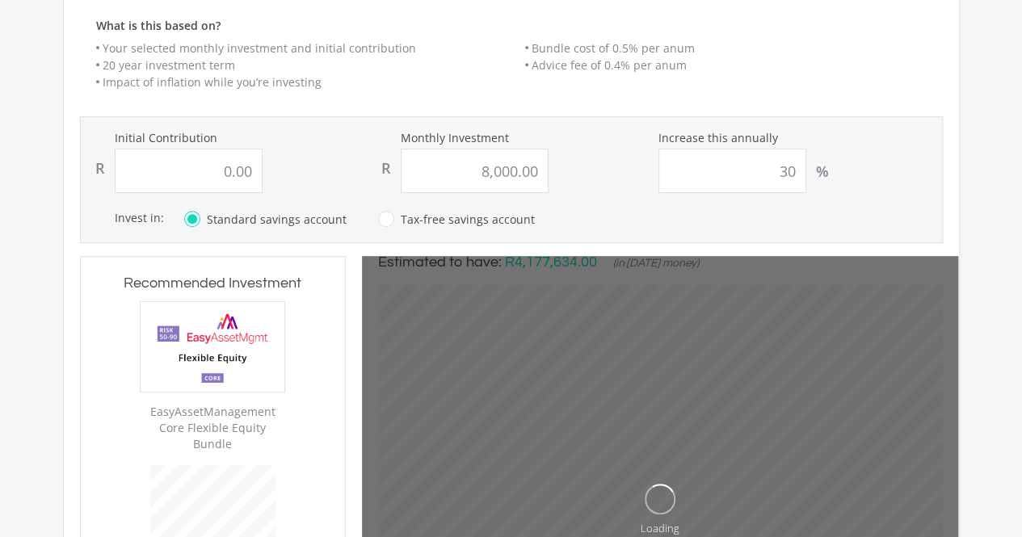
scroll to position [404, 0]
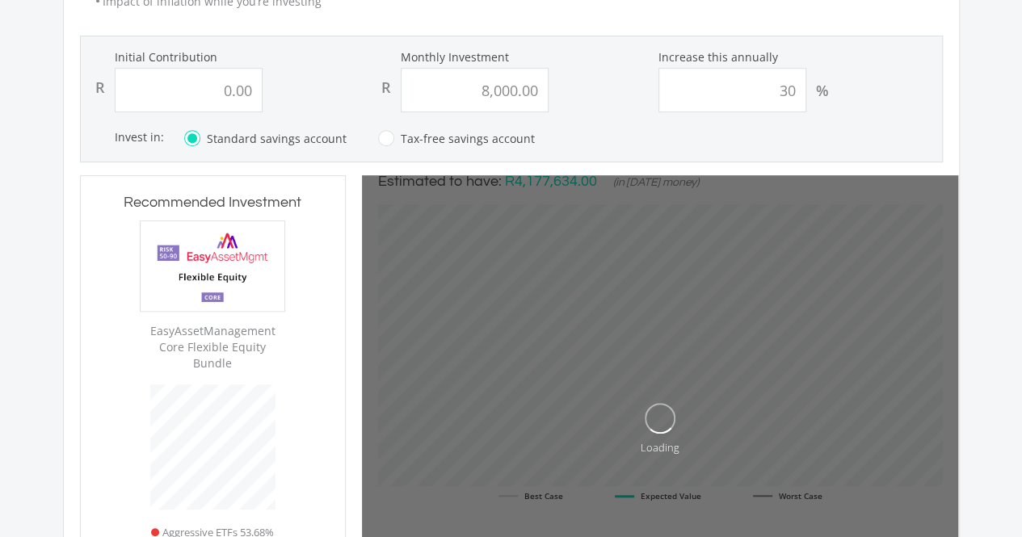
type input "0"
type input "8000"
type input "0.00"
type input "8,000.00"
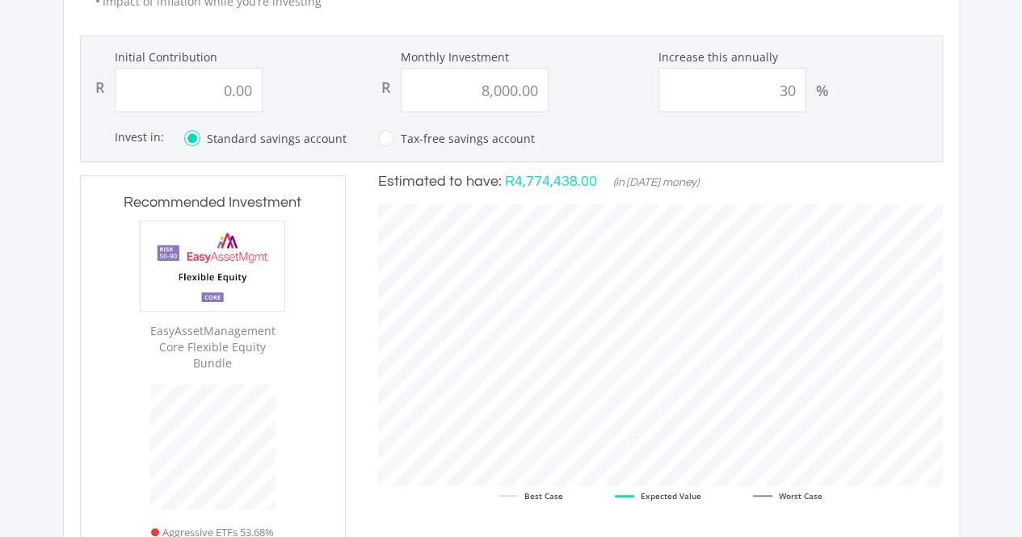
scroll to position [490, 596]
click at [783, 96] on input "30" at bounding box center [732, 90] width 148 height 44
click at [849, 127] on form "Initial Contribution R 0.00 Monthly Investment R 8,000.00 Increase this annuall…" at bounding box center [511, 99] width 863 height 127
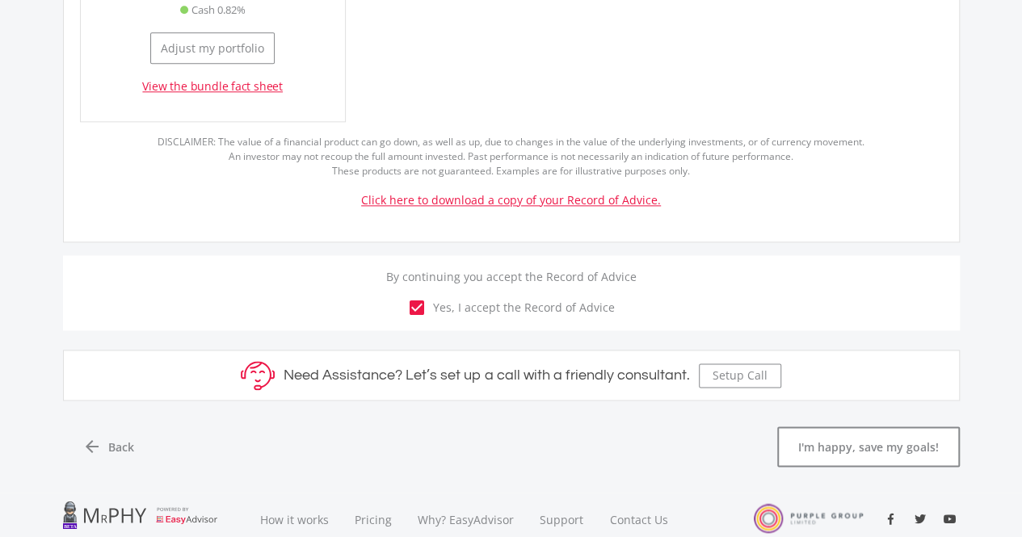
scroll to position [1050, 0]
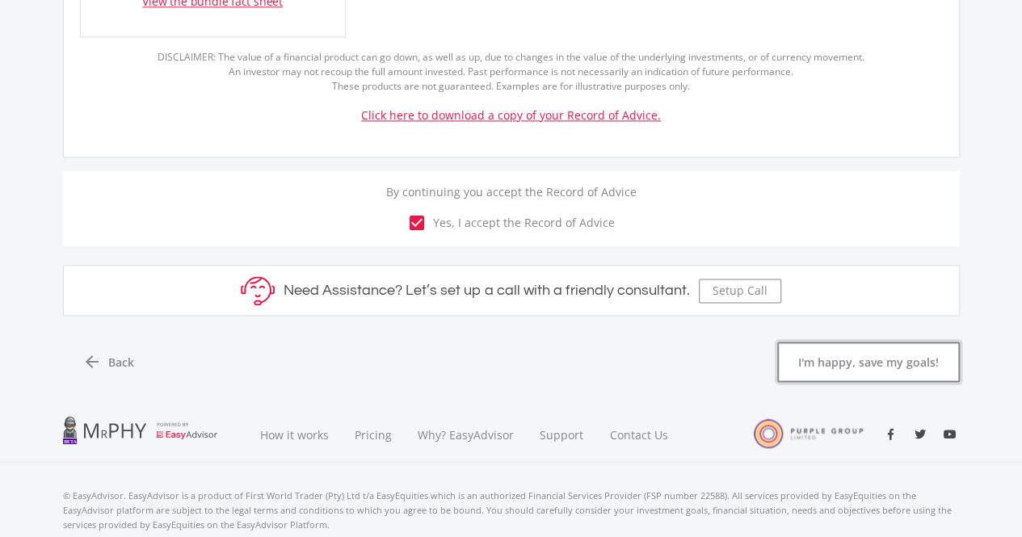
click at [842, 346] on button "I'm happy, save my goals!" at bounding box center [868, 362] width 183 height 40
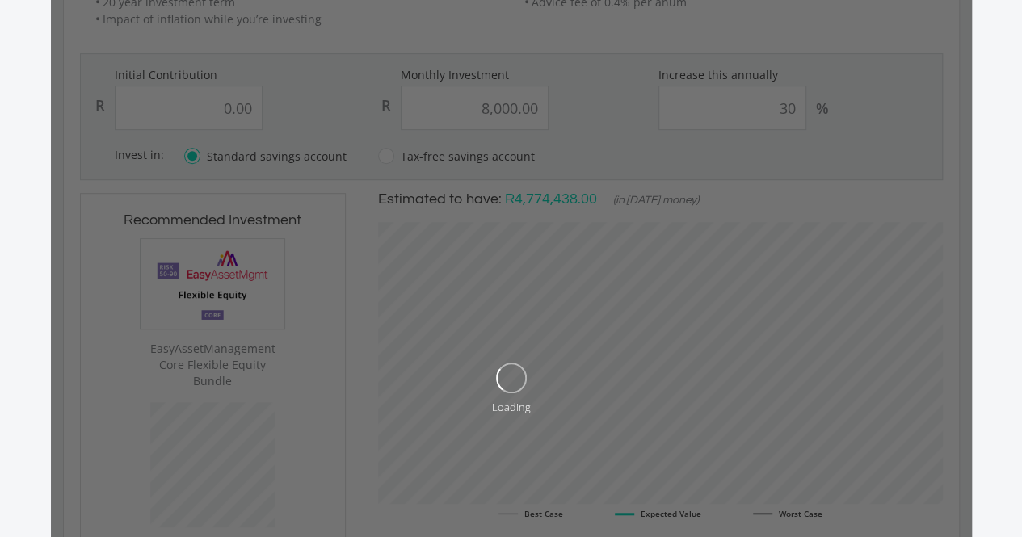
scroll to position [485, 0]
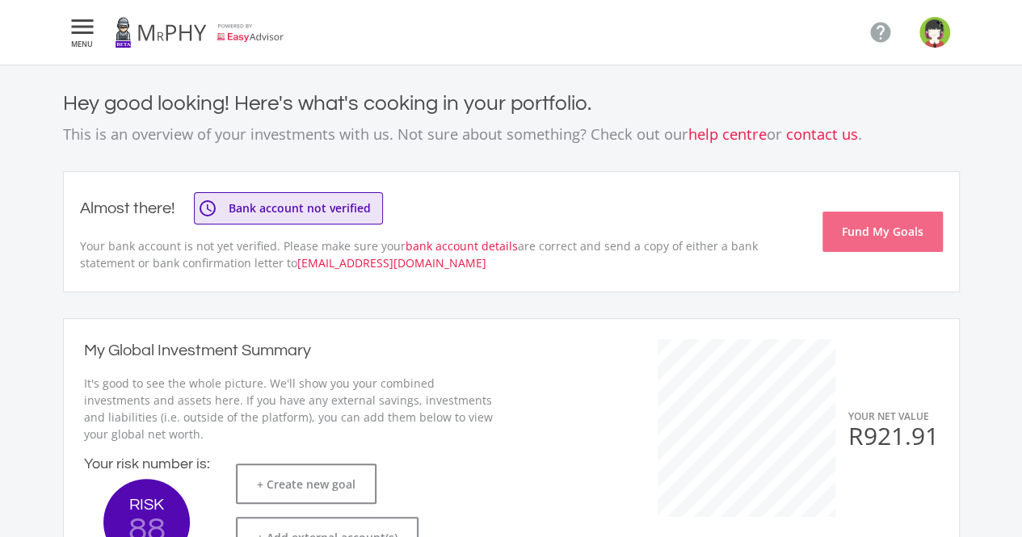
click at [328, 209] on span "Bank account not verified" at bounding box center [300, 208] width 158 height 11
click at [324, 199] on ee-status-badge "access_time Bank account not verified" at bounding box center [288, 208] width 189 height 32
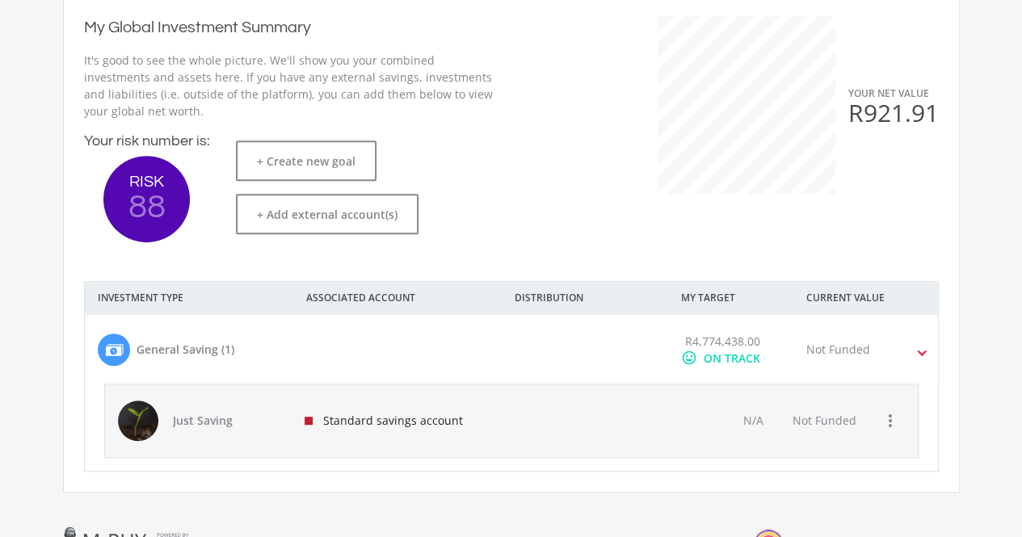
scroll to position [485, 0]
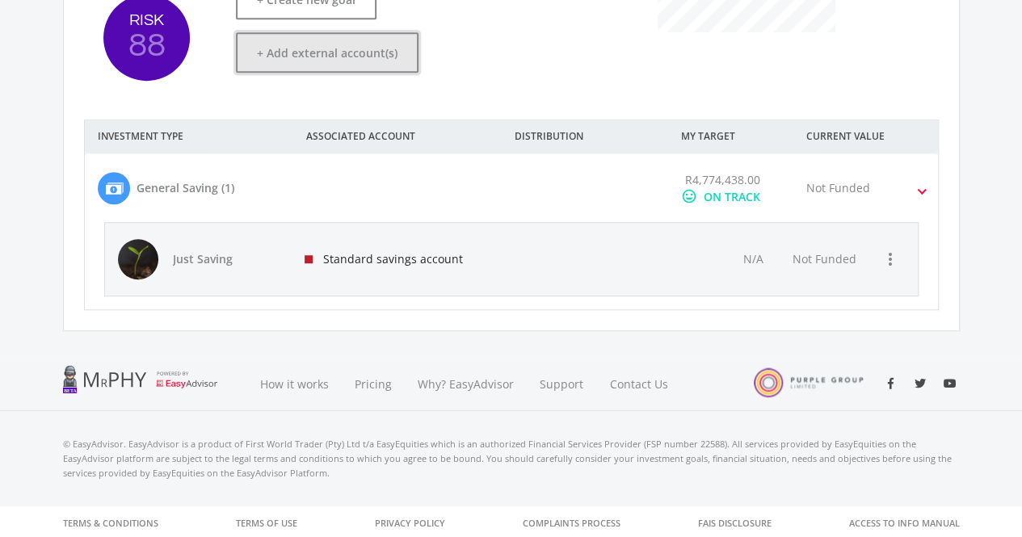
click at [340, 48] on button "+ Add external account(s)" at bounding box center [327, 52] width 183 height 40
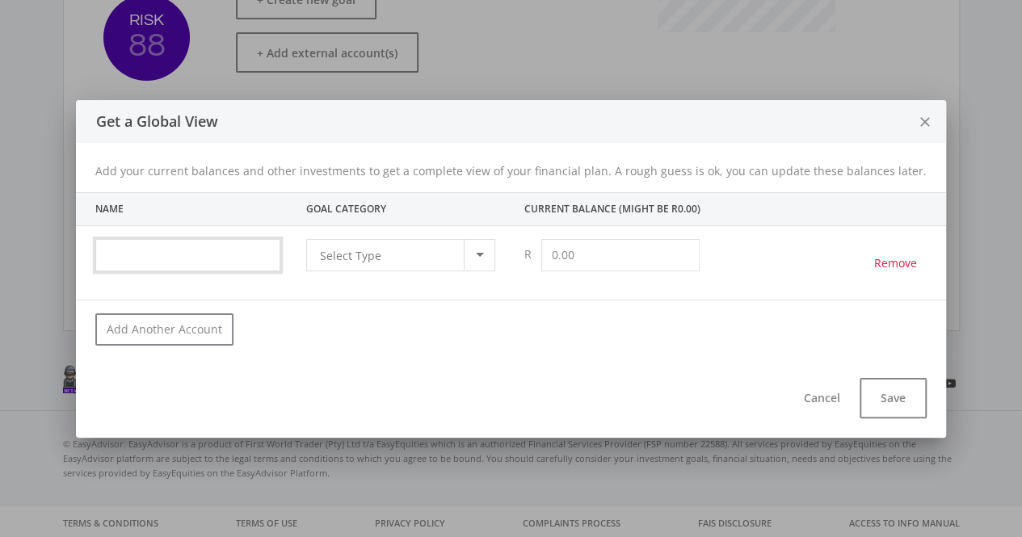
click at [256, 262] on input "text" at bounding box center [187, 255] width 185 height 32
click at [370, 265] on span "Select Type" at bounding box center [350, 255] width 61 height 31
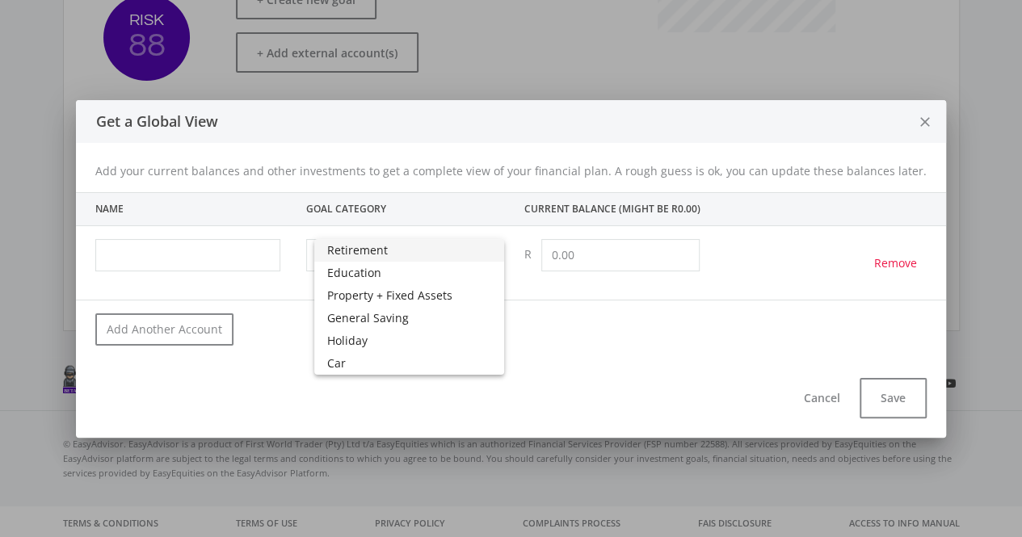
click at [909, 121] on div at bounding box center [511, 268] width 1022 height 537
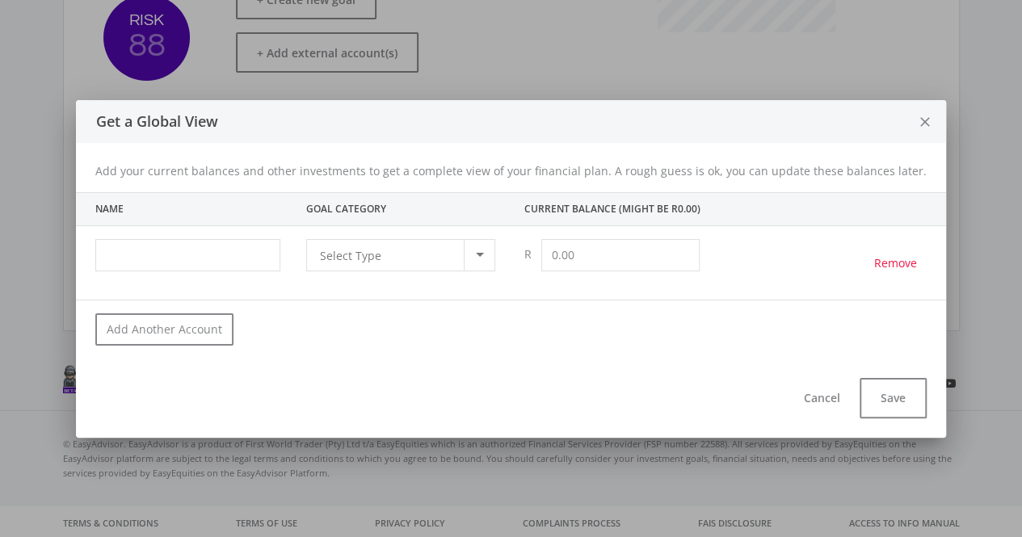
click at [917, 120] on icon "close" at bounding box center [925, 122] width 16 height 43
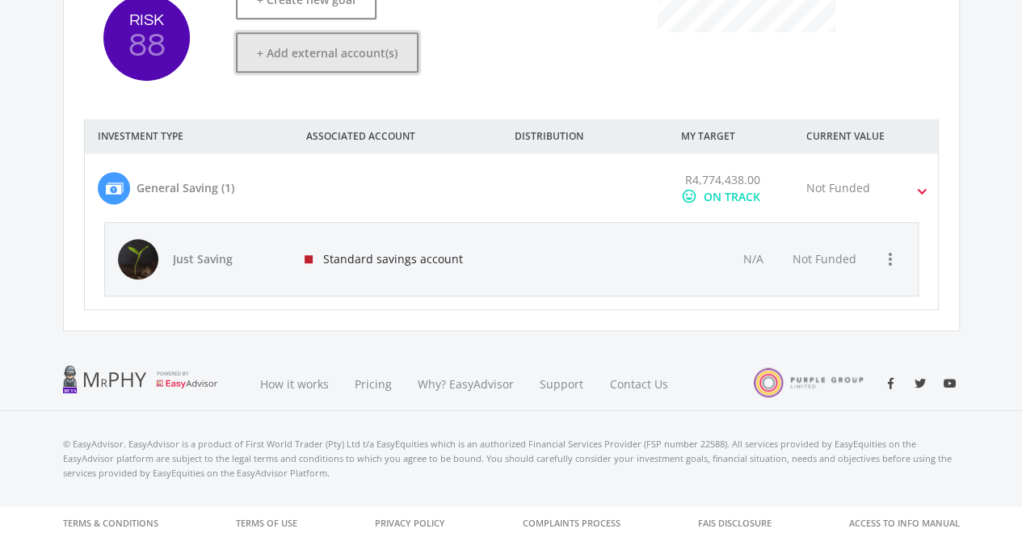
click at [362, 33] on button "+ Add external account(s)" at bounding box center [327, 52] width 183 height 40
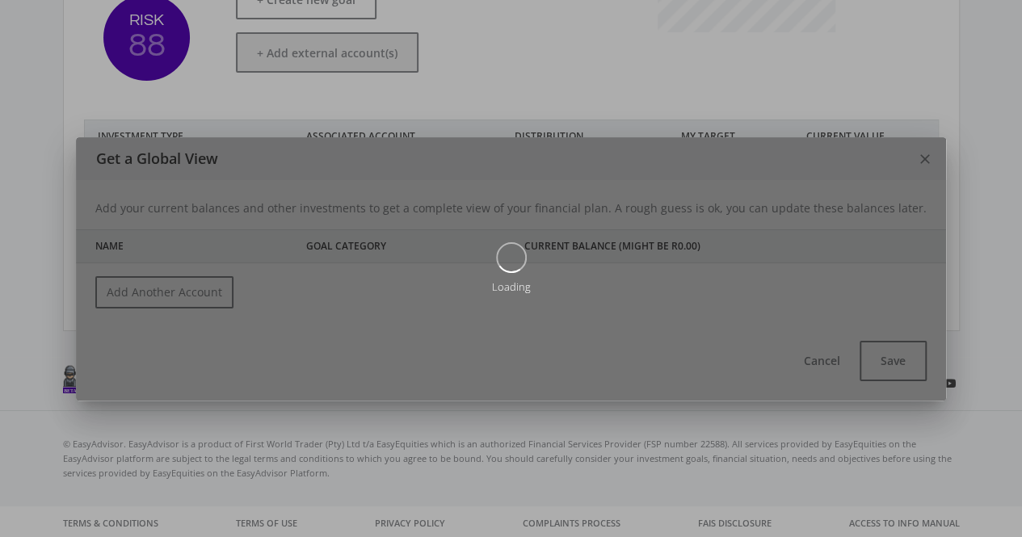
scroll to position [0, 0]
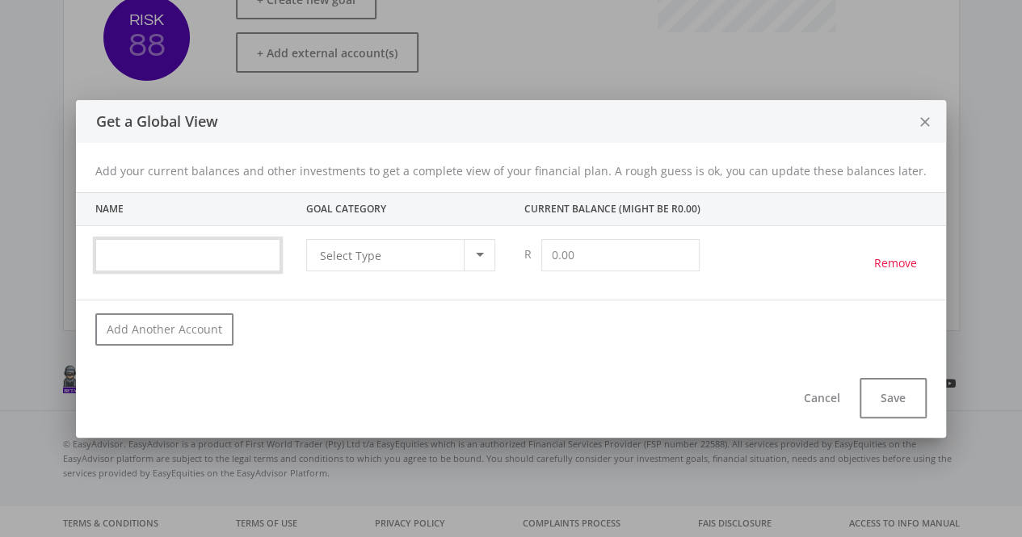
click at [214, 261] on input "text" at bounding box center [187, 255] width 185 height 32
type input "OM"
click at [423, 247] on div "Select Type" at bounding box center [392, 255] width 144 height 31
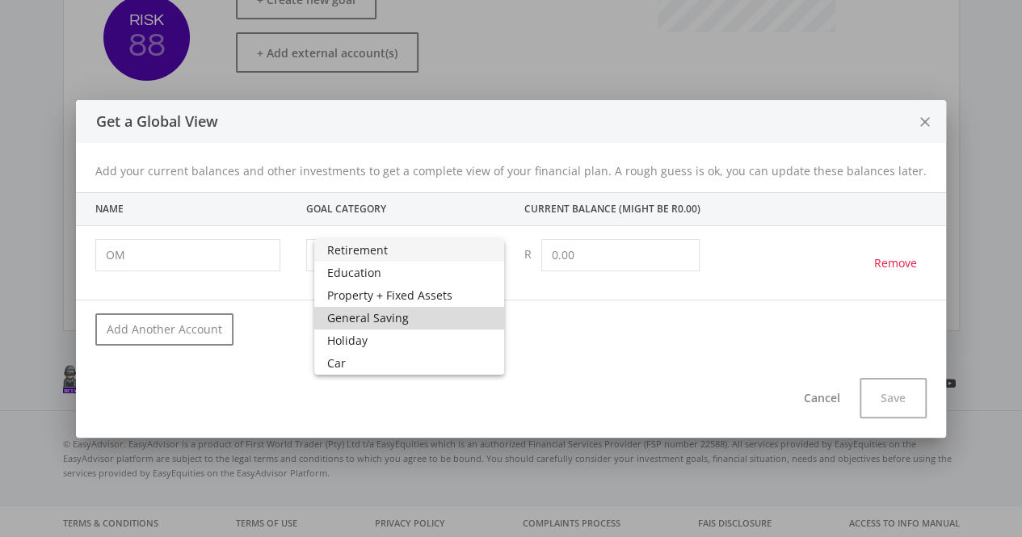
click at [430, 316] on span "General Saving" at bounding box center [409, 318] width 164 height 23
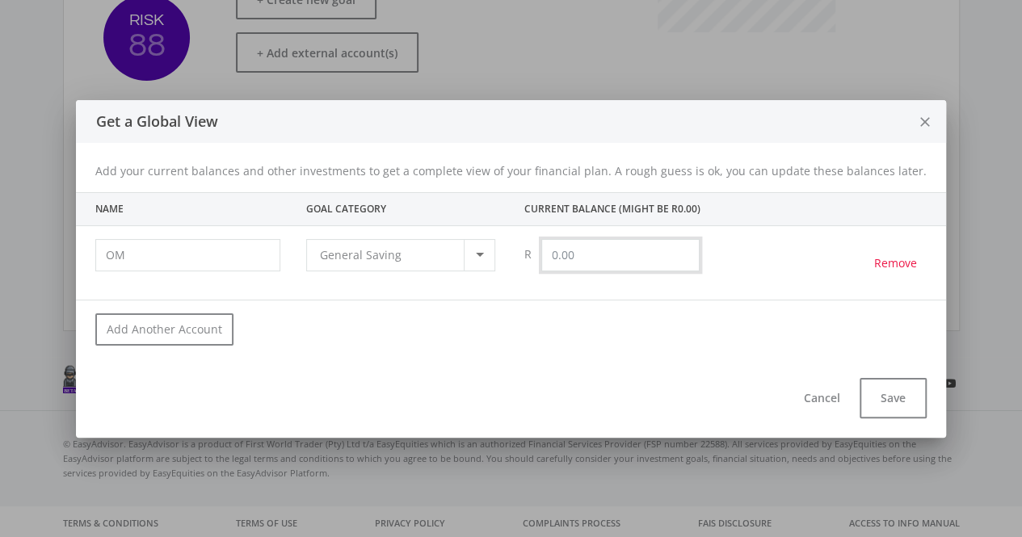
click at [609, 256] on input "text" at bounding box center [620, 255] width 158 height 32
drag, startPoint x: 770, startPoint y: 382, endPoint x: 786, endPoint y: 378, distance: 16.7
click at [771, 383] on div "Cancel Save" at bounding box center [511, 401] width 870 height 73
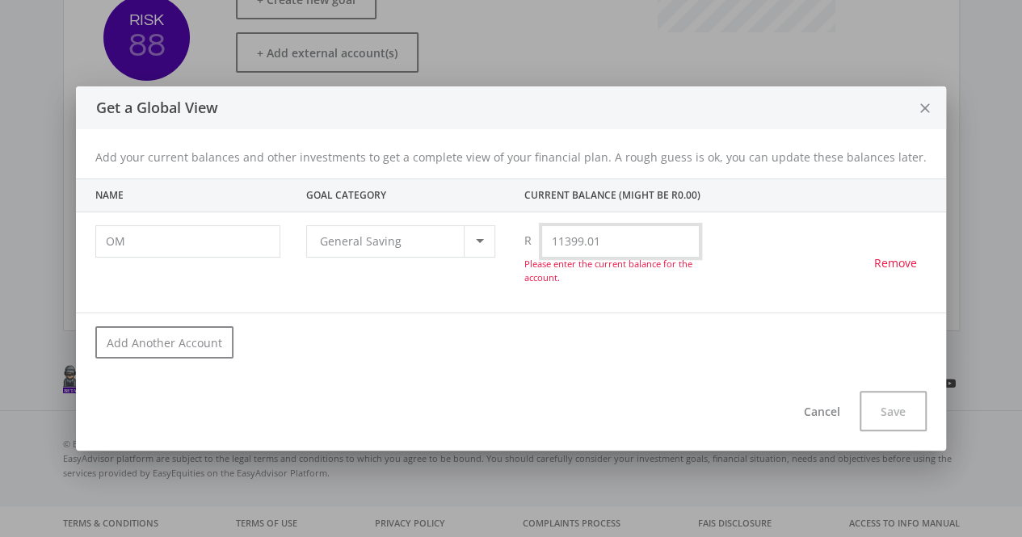
click at [590, 241] on input "11399.01" at bounding box center [620, 241] width 158 height 32
click at [622, 366] on div "Add your current balances and other investments to get a complete view of your …" at bounding box center [511, 254] width 870 height 250
click at [564, 236] on input "11399.01" at bounding box center [620, 241] width 158 height 32
click at [582, 238] on input "11399.01" at bounding box center [620, 241] width 158 height 32
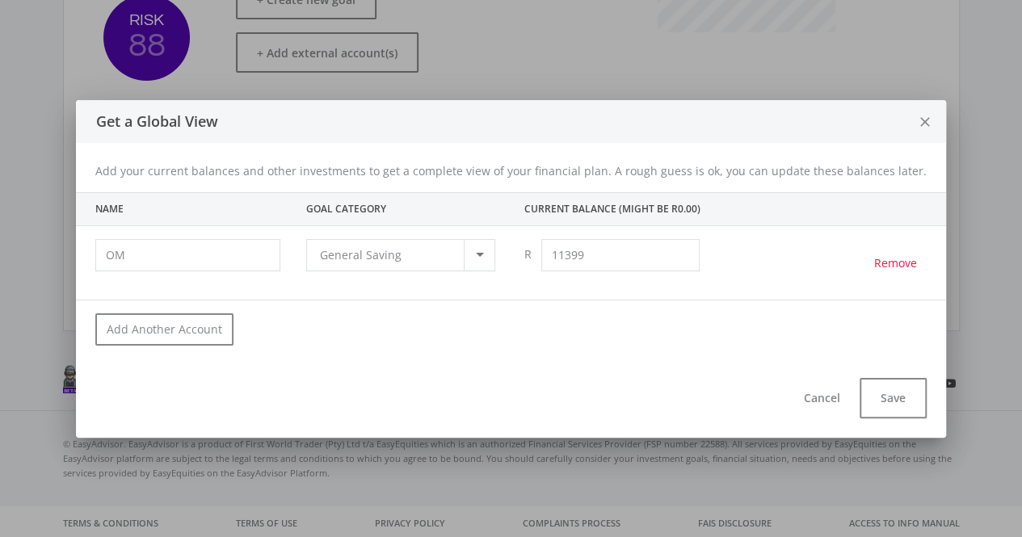
type input "11,399.00"
click at [674, 350] on div "Add your current balances and other investments to get a complete view of your …" at bounding box center [511, 254] width 870 height 222
click at [874, 400] on button "Save" at bounding box center [893, 398] width 67 height 40
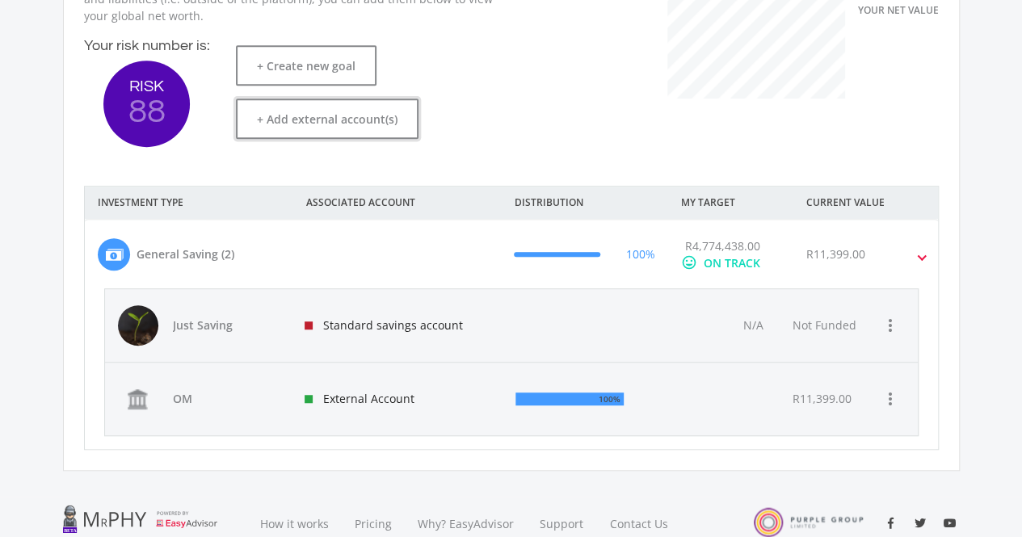
scroll to position [485, 0]
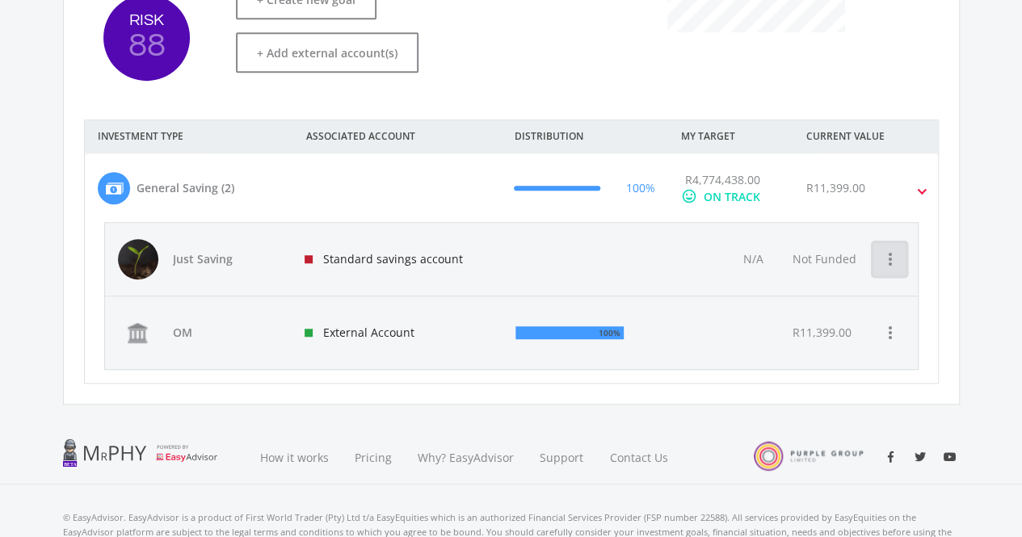
click at [897, 259] on icon "more_vert" at bounding box center [889, 259] width 19 height 19
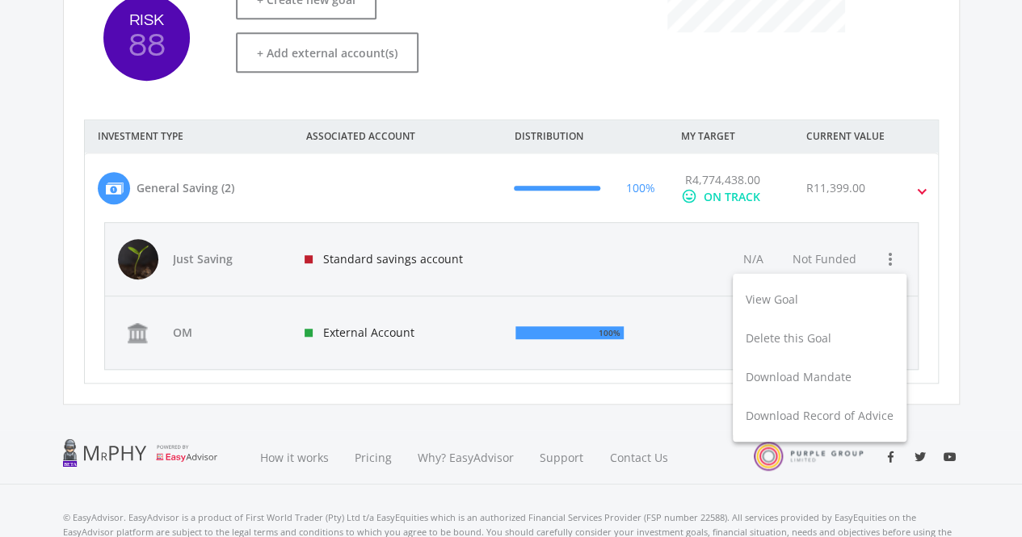
click at [317, 238] on div at bounding box center [511, 268] width 1022 height 537
click at [318, 255] on div "Standard savings account" at bounding box center [398, 259] width 212 height 73
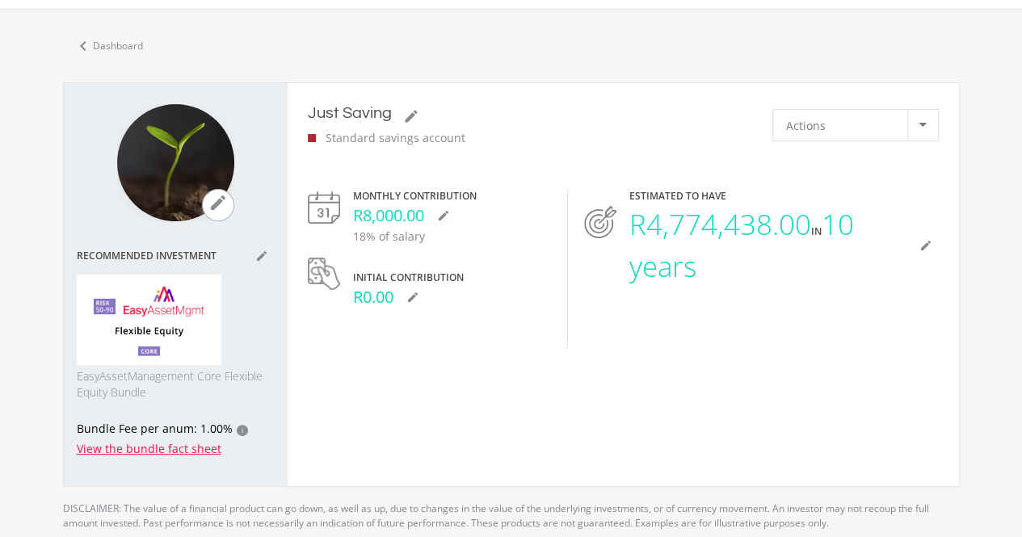
scroll to position [81, 0]
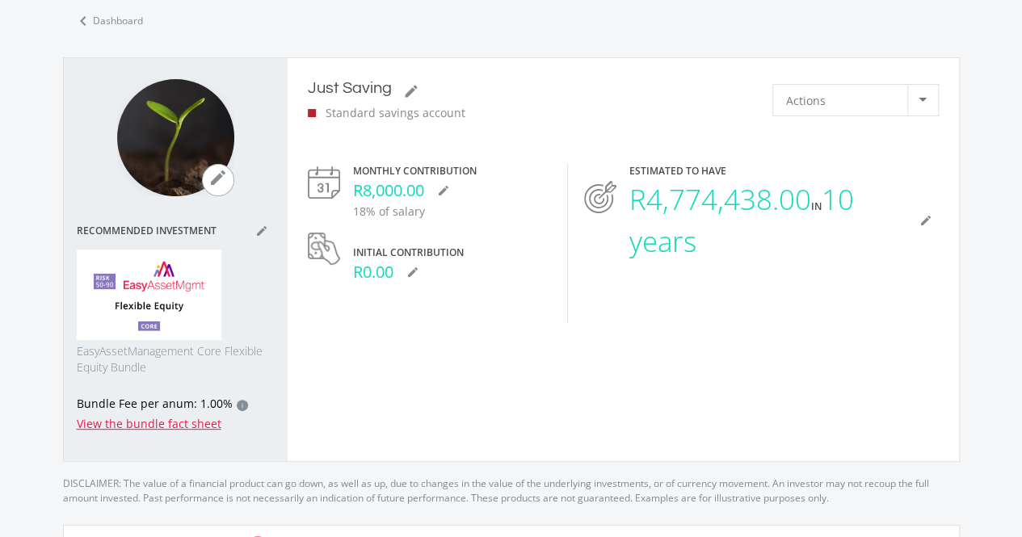
click at [150, 324] on img at bounding box center [149, 295] width 145 height 90
click at [164, 334] on img at bounding box center [149, 295] width 145 height 90
click at [162, 328] on img at bounding box center [149, 295] width 145 height 90
click at [161, 327] on img at bounding box center [149, 295] width 145 height 90
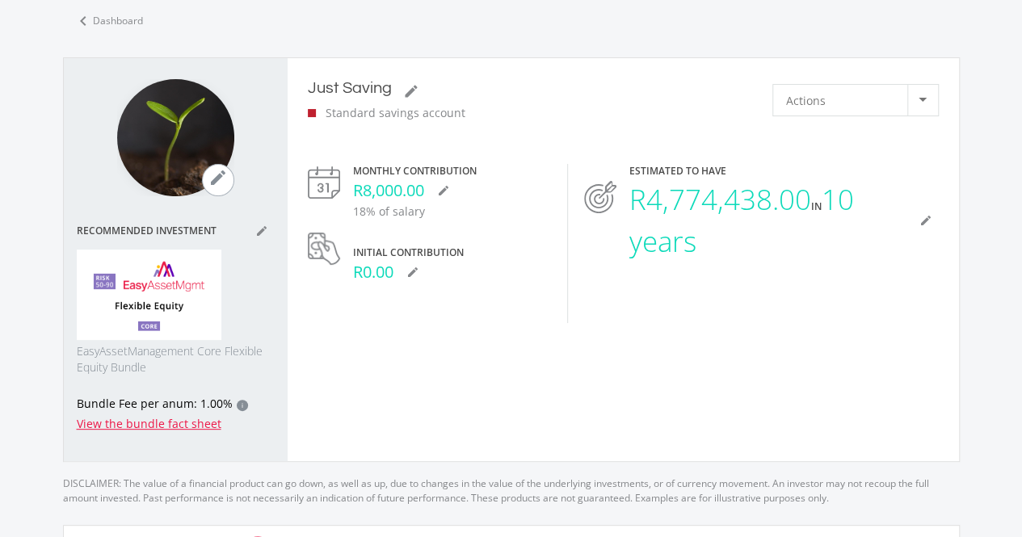
click at [174, 298] on img at bounding box center [149, 295] width 145 height 90
click at [176, 305] on img at bounding box center [149, 295] width 145 height 90
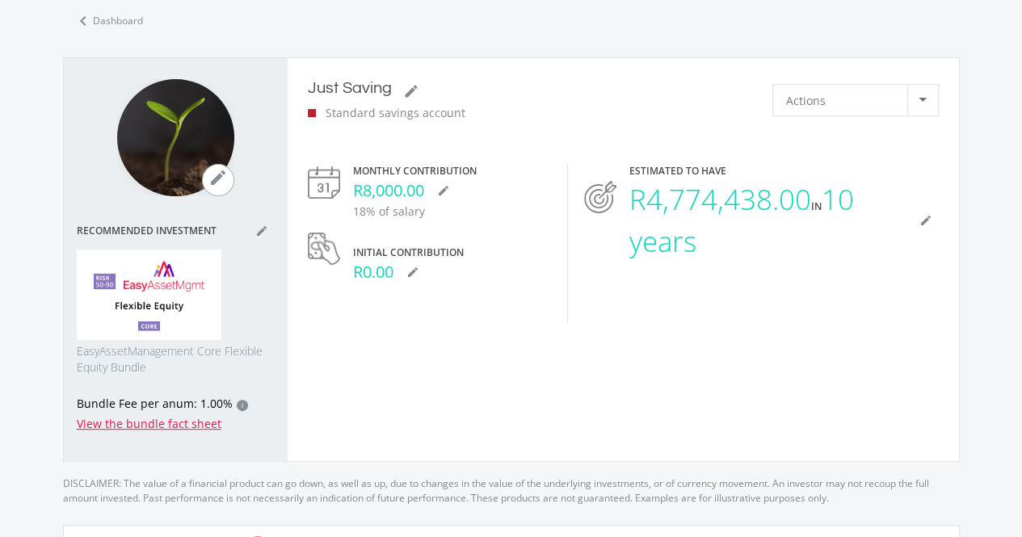
click at [176, 305] on img at bounding box center [149, 295] width 145 height 90
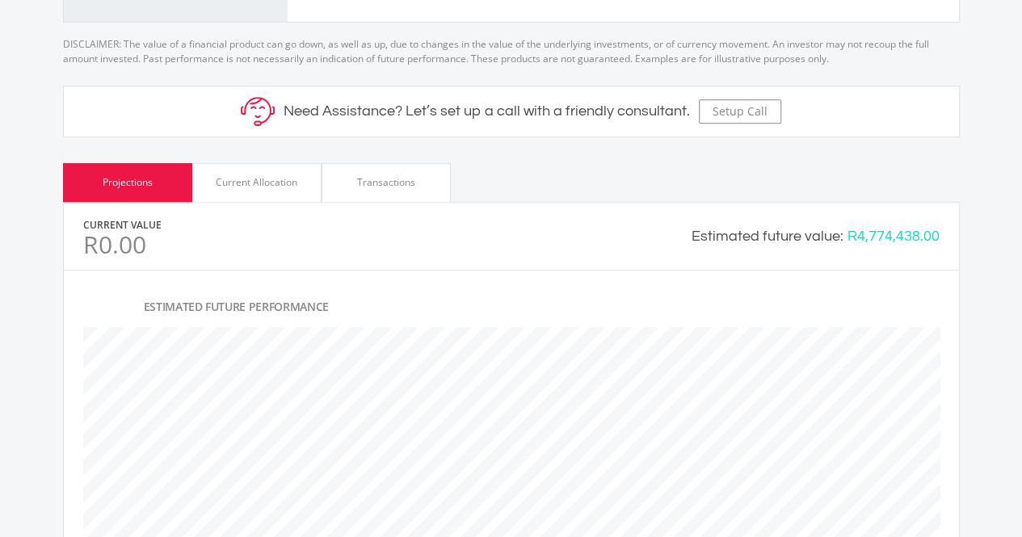
scroll to position [565, 0]
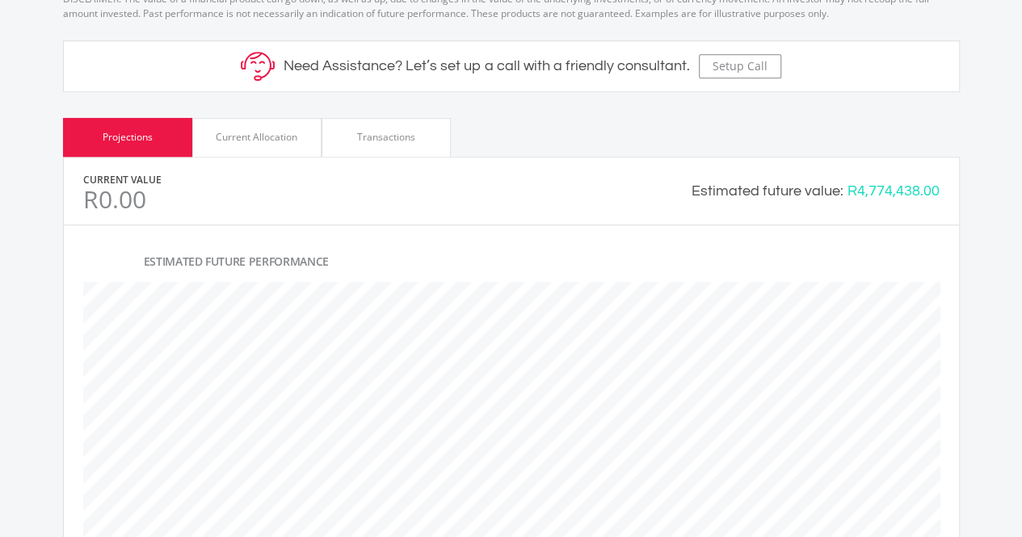
click at [280, 131] on div "Current Allocation" at bounding box center [257, 137] width 82 height 15
